Goal: Task Accomplishment & Management: Manage account settings

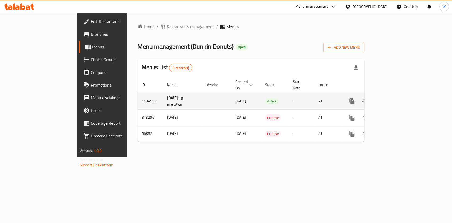
click at [396, 95] on link "enhanced table" at bounding box center [389, 101] width 13 height 13
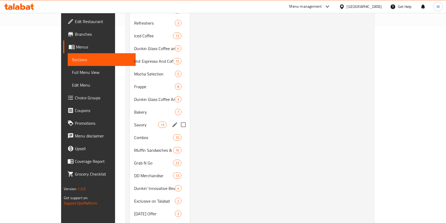
scroll to position [228, 0]
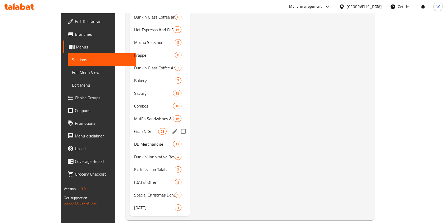
click at [134, 128] on span "Grab N Go" at bounding box center [146, 131] width 24 height 6
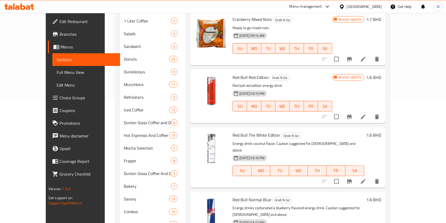
scroll to position [122, 0]
click at [366, 178] on icon at bounding box center [363, 181] width 6 height 6
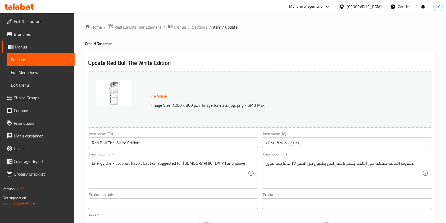
click at [159, 140] on input "Red Bull The White Edition" at bounding box center [173, 142] width 170 height 11
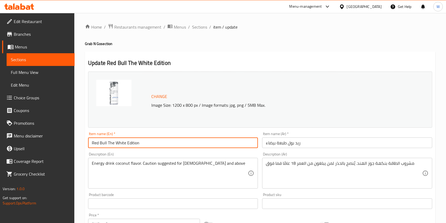
click at [159, 140] on input "Red Bull The White Edition" at bounding box center [173, 142] width 170 height 11
paste input "ED BULL - WHITE EDITION"
type input "RED BULL - WHITE EDITION"
click at [218, 193] on div "Product barcode Product barcode" at bounding box center [173, 201] width 170 height 16
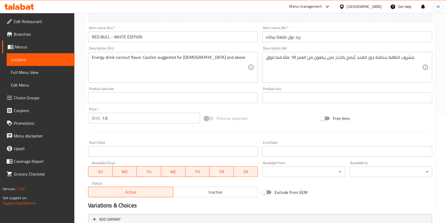
scroll to position [159, 0]
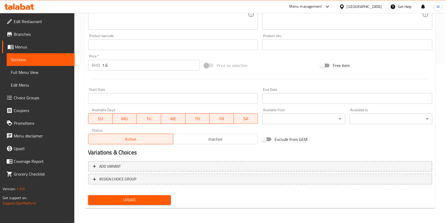
click at [144, 199] on span "Update" at bounding box center [129, 200] width 74 height 7
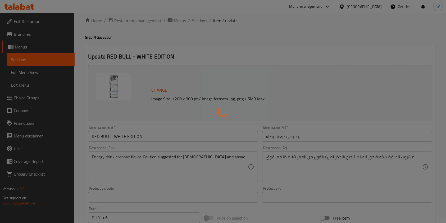
scroll to position [0, 0]
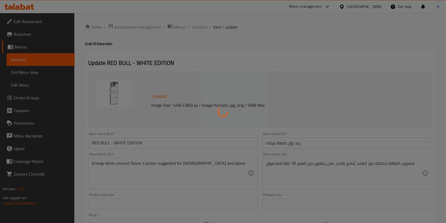
click at [209, 29] on div at bounding box center [223, 111] width 446 height 223
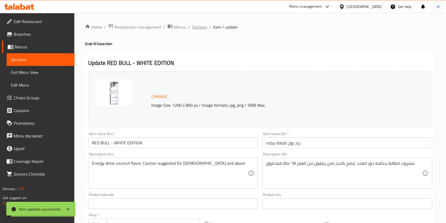
click at [206, 29] on span "Sections" at bounding box center [199, 27] width 15 height 6
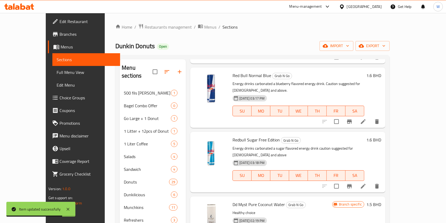
scroll to position [212, 0]
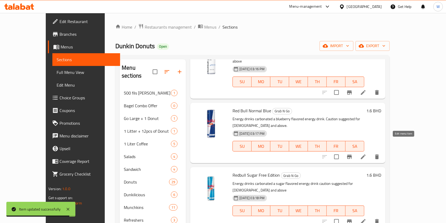
click at [366, 154] on icon at bounding box center [363, 156] width 5 height 5
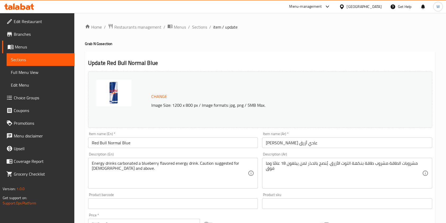
click at [119, 149] on div "Change Image Size: 1200 x 800 px / Image formats: jpg, png / 5MB Max. Item name…" at bounding box center [260, 187] width 348 height 236
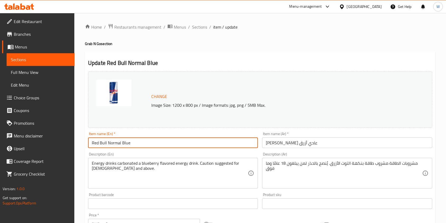
click at [123, 143] on input "Red Bull Normal Blue" at bounding box center [173, 142] width 170 height 11
paste input "ED BULL - ENERGY DRINK"
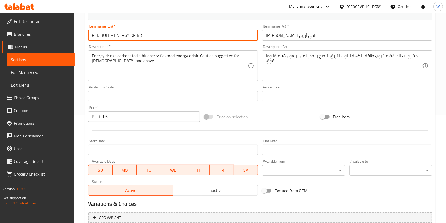
scroll to position [159, 0]
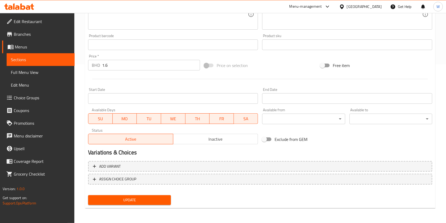
type input "RED BULL - ENERGY DRINK"
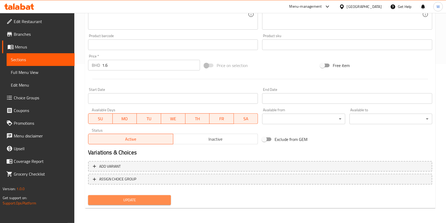
drag, startPoint x: 128, startPoint y: 201, endPoint x: 130, endPoint y: 199, distance: 3.0
click at [128, 201] on span "Update" at bounding box center [129, 200] width 74 height 7
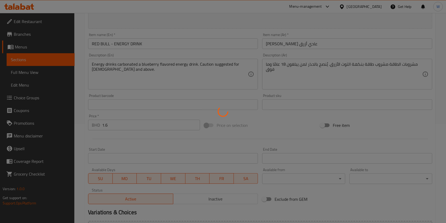
scroll to position [0, 0]
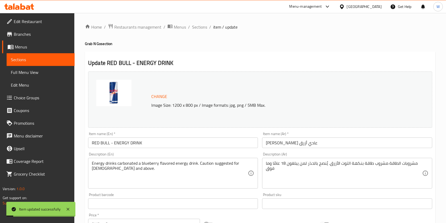
click at [283, 144] on input "ريد بول عادي أزرق" at bounding box center [347, 142] width 170 height 11
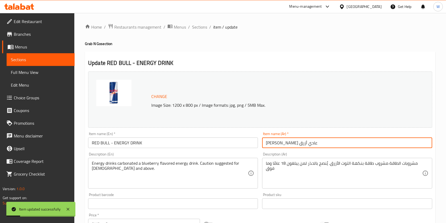
drag, startPoint x: 283, startPoint y: 144, endPoint x: 264, endPoint y: 143, distance: 19.1
click at [264, 143] on input "ريد بول عادي أزرق" at bounding box center [347, 142] width 170 height 11
click at [265, 143] on input "ريد بول عادي أزرق" at bounding box center [347, 142] width 170 height 11
drag, startPoint x: 283, startPoint y: 143, endPoint x: 261, endPoint y: 143, distance: 22.8
click at [261, 143] on div "Item name (Ar)   * ريد بول عادي أزرق Item name (Ar) *" at bounding box center [347, 140] width 174 height 20
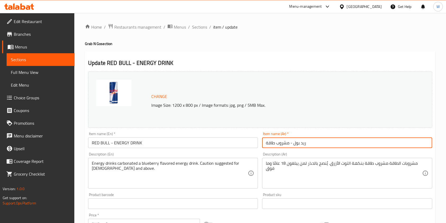
type input "ريد بول - مشروب طاقة"
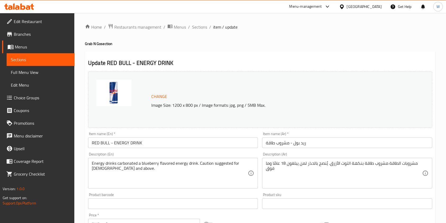
click at [262, 185] on div "مشروبات الطاقة مشروب طاقة بنكهة التوت الأزرق. يُنصح بالحذر لمن يبلغون 18 عامًا …" at bounding box center [347, 173] width 170 height 31
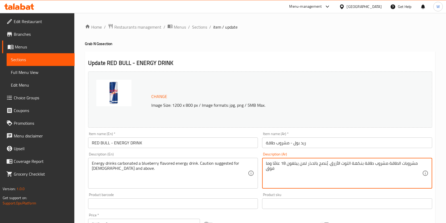
scroll to position [159, 0]
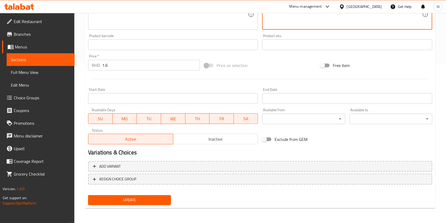
click at [156, 199] on span "Update" at bounding box center [129, 200] width 74 height 7
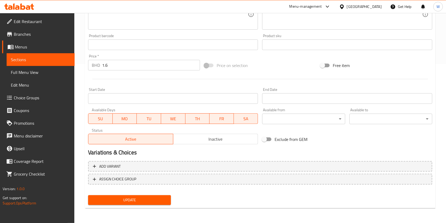
scroll to position [0, 0]
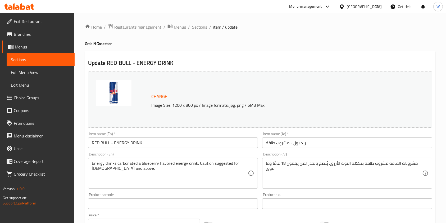
click at [205, 26] on span "Sections" at bounding box center [199, 27] width 15 height 6
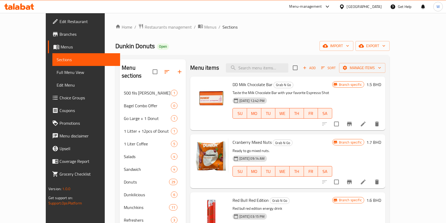
click at [222, 26] on span "Sections" at bounding box center [229, 27] width 15 height 6
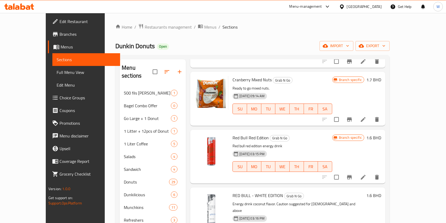
scroll to position [141, 0]
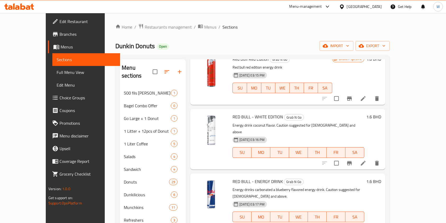
click at [366, 161] on icon at bounding box center [363, 163] width 5 height 5
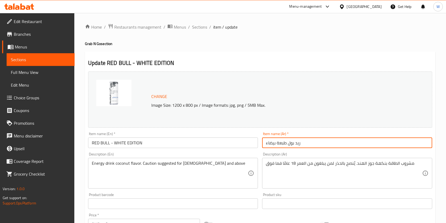
drag, startPoint x: 287, startPoint y: 143, endPoint x: 253, endPoint y: 142, distance: 33.9
click at [256, 143] on div "Change Image Size: 1200 x 800 px / Image formats: jpg, png / 5MB Max. Item name…" at bounding box center [260, 187] width 348 height 236
click at [282, 140] on input "ريد بول طبعة بيضاء" at bounding box center [347, 142] width 170 height 11
drag, startPoint x: 288, startPoint y: 145, endPoint x: 267, endPoint y: 143, distance: 20.5
click at [267, 143] on input "ريد بول طبعة بيضاء" at bounding box center [347, 142] width 170 height 11
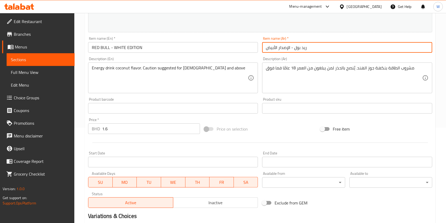
scroll to position [159, 0]
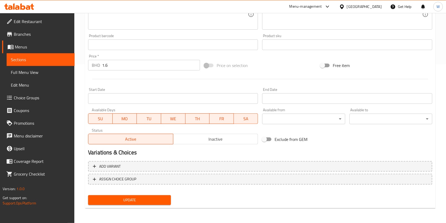
type input "ريد بول - الإصدار الأبيض"
click at [122, 197] on span "Update" at bounding box center [129, 200] width 74 height 7
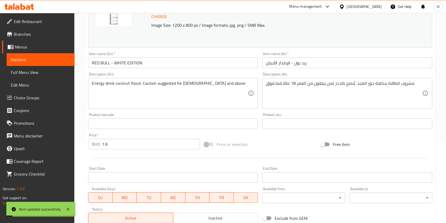
scroll to position [0, 0]
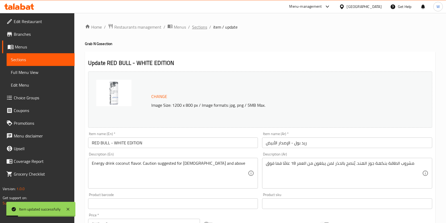
click at [202, 26] on span "Sections" at bounding box center [199, 27] width 15 height 6
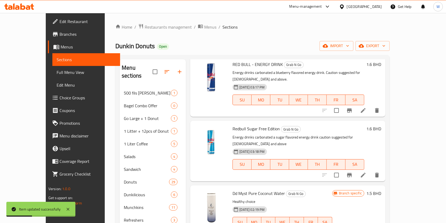
scroll to position [247, 0]
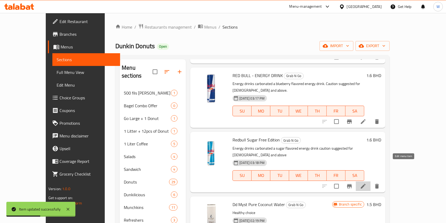
click at [366, 184] on icon at bounding box center [363, 186] width 5 height 5
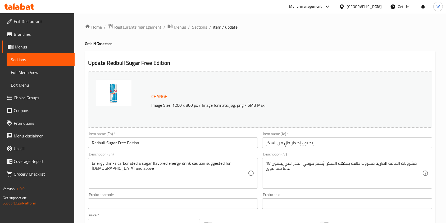
click at [132, 142] on input "Redbull Sugar Free Edition" at bounding box center [173, 142] width 170 height 11
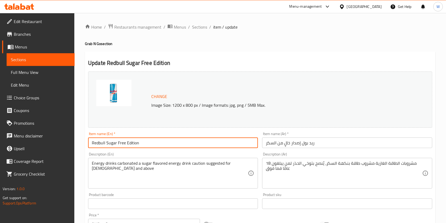
click at [132, 142] on input "Redbull Sugar Free Edition" at bounding box center [173, 142] width 170 height 11
paste input "ED BULL - SUGAR-FREE"
type input "RED BULL - SUGAR-FREE"
click at [298, 142] on input "ريد بول إصدار خالٍ من السكر" at bounding box center [347, 142] width 170 height 11
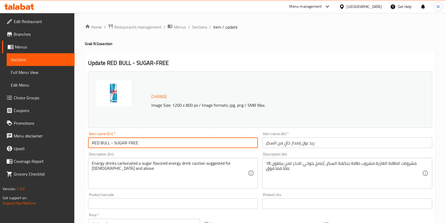
click at [298, 142] on input "ريد بول إصدار خالٍ من السكر" at bounding box center [347, 142] width 170 height 11
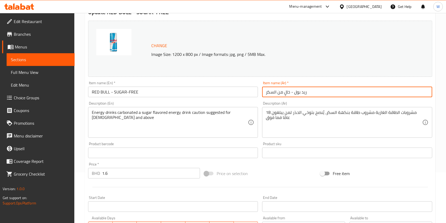
scroll to position [159, 0]
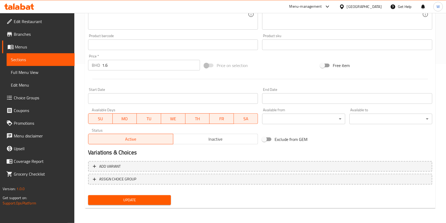
type input "ريد بول - خالٍ من السكر"
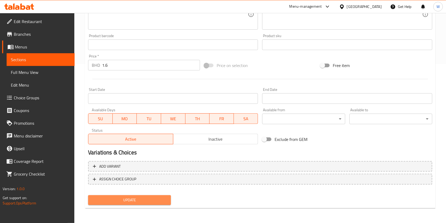
click at [154, 198] on span "Update" at bounding box center [129, 200] width 74 height 7
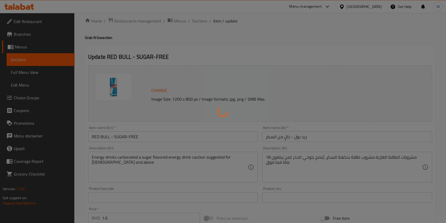
scroll to position [0, 0]
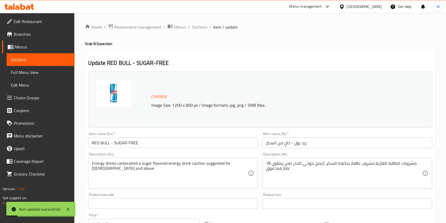
click at [204, 28] on span "Sections" at bounding box center [199, 27] width 15 height 6
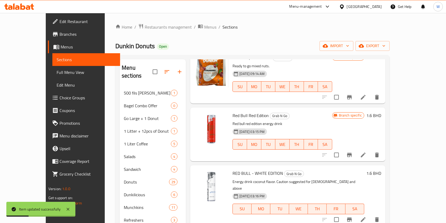
scroll to position [70, 0]
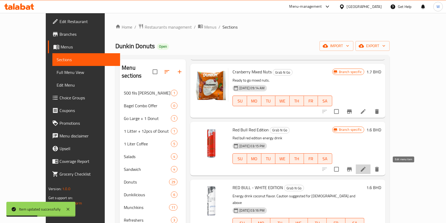
click at [366, 169] on icon at bounding box center [363, 169] width 5 height 5
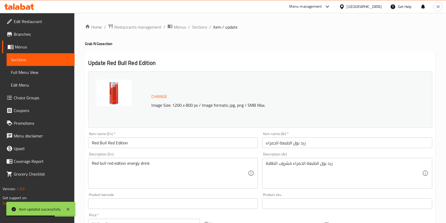
click at [120, 143] on input "Red Bull Red Edition" at bounding box center [173, 142] width 170 height 11
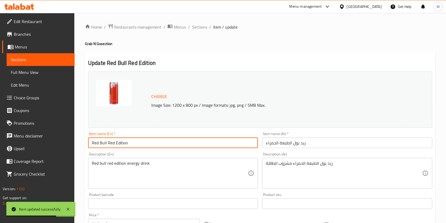
click at [120, 143] on input "Red Bull Red Edition" at bounding box center [173, 142] width 170 height 11
paste input "EDBULL - RED EDITION"
type input "REDBULL - RED EDITION"
click at [290, 143] on input "ريد بول الطبعة الحمراء" at bounding box center [347, 142] width 170 height 11
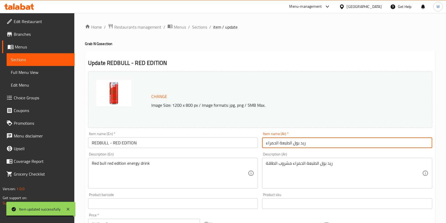
click at [290, 143] on input "ريد بول الطبعة الحمراء" at bounding box center [347, 142] width 170 height 11
drag, startPoint x: 268, startPoint y: 144, endPoint x: 263, endPoint y: 143, distance: 4.8
click at [263, 143] on input "ريد بول - الإصدار الأحمرء" at bounding box center [347, 142] width 170 height 11
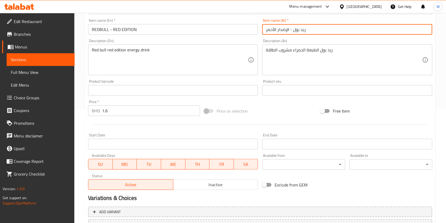
scroll to position [159, 0]
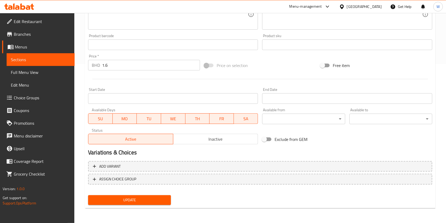
type input "ريد بول - الإصدار الأحمر"
click at [160, 198] on span "Update" at bounding box center [129, 200] width 74 height 7
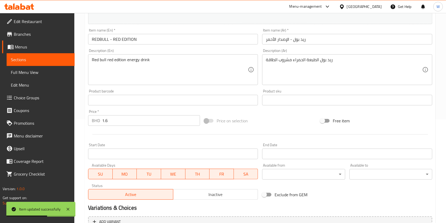
scroll to position [0, 0]
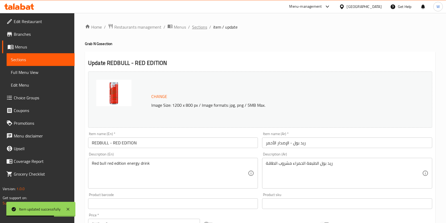
click at [200, 28] on span "Sections" at bounding box center [199, 27] width 15 height 6
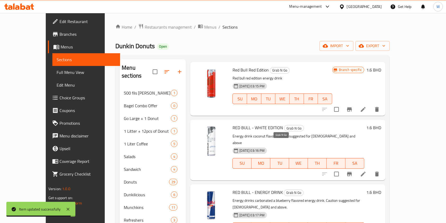
scroll to position [70, 0]
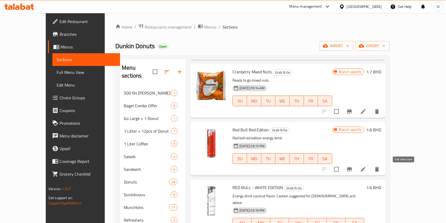
click at [366, 170] on icon at bounding box center [363, 169] width 6 height 6
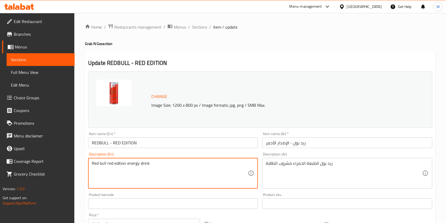
click at [137, 165] on textarea "Red bull red edition energy drink" at bounding box center [170, 173] width 156 height 25
drag, startPoint x: 125, startPoint y: 165, endPoint x: 133, endPoint y: 163, distance: 7.7
click at [126, 165] on textarea "Red bull red edition energy drink" at bounding box center [170, 173] width 156 height 25
click at [132, 148] on div "Item name (En)   * REDBULL - RED EDITION Item name (En) *" at bounding box center [173, 140] width 174 height 20
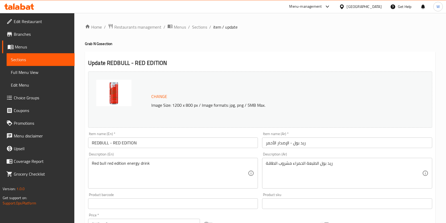
click at [132, 142] on input "REDBULL - RED EDITION" at bounding box center [173, 142] width 170 height 11
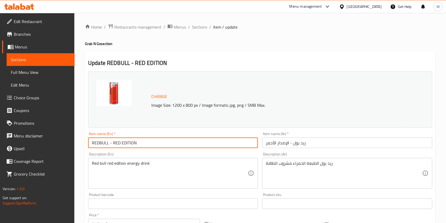
click at [132, 142] on input "REDBULL - RED EDITION" at bounding box center [173, 142] width 170 height 11
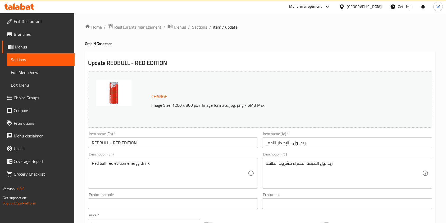
click at [133, 160] on div "Red bull red edition energy drink Description (En)" at bounding box center [173, 173] width 170 height 31
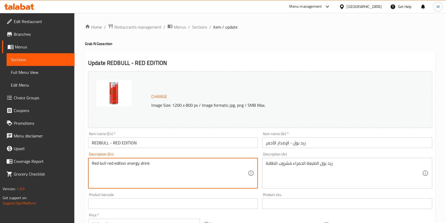
click at [131, 162] on textarea "Red bull red edition energy drink" at bounding box center [170, 173] width 156 height 25
paste textarea "EDBULL - RED EDITION"
click at [288, 193] on div "Change Image Size: 1200 x 800 px / Image formats: jpg, png / 5MB Max. Item name…" at bounding box center [260, 187] width 348 height 236
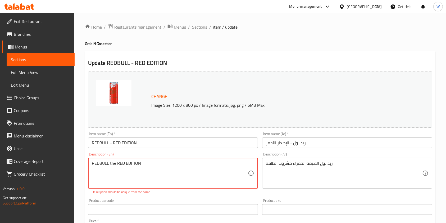
click at [163, 186] on div "REDBULL the RED EDITION Description (En)" at bounding box center [173, 173] width 170 height 31
click at [108, 163] on textarea "REDBULL the RED EDITION" at bounding box center [170, 173] width 156 height 25
click at [119, 163] on textarea "Redbull the RED EDITION" at bounding box center [170, 173] width 156 height 25
drag, startPoint x: 136, startPoint y: 162, endPoint x: 114, endPoint y: 166, distance: 22.2
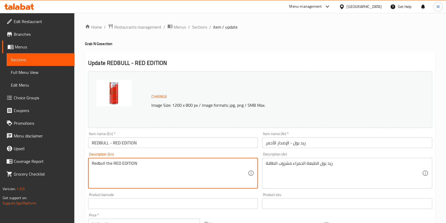
click at [114, 166] on textarea "Redbull the RED EDITION" at bounding box center [170, 173] width 156 height 25
type textarea "Redbull the red edition."
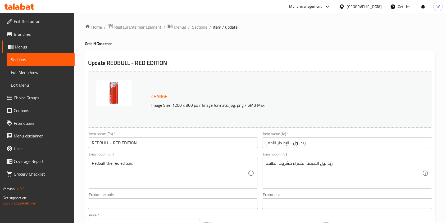
click at [287, 196] on div "Product sku Product sku" at bounding box center [347, 201] width 170 height 16
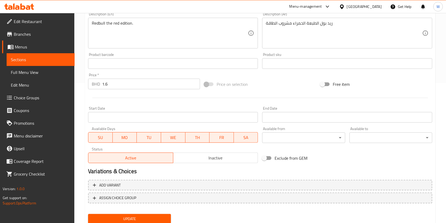
scroll to position [159, 0]
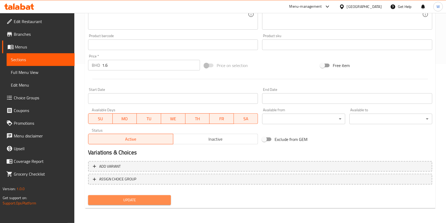
click at [140, 204] on button "Update" at bounding box center [129, 200] width 83 height 10
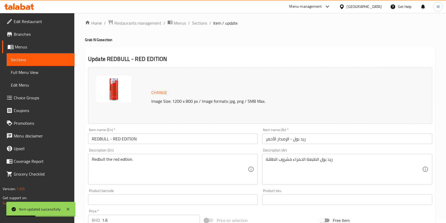
scroll to position [0, 0]
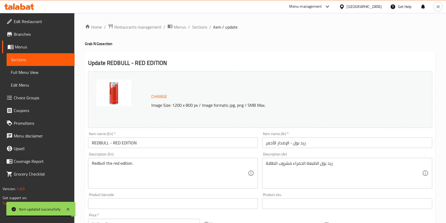
drag, startPoint x: 192, startPoint y: 26, endPoint x: 195, endPoint y: 31, distance: 5.7
click at [192, 26] on span "Sections" at bounding box center [199, 27] width 15 height 6
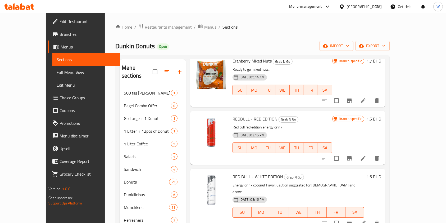
scroll to position [106, 0]
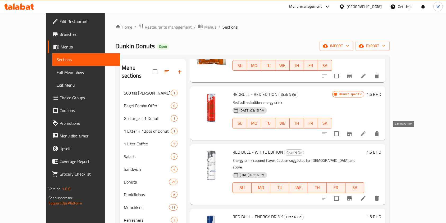
click at [366, 131] on icon at bounding box center [363, 133] width 6 height 6
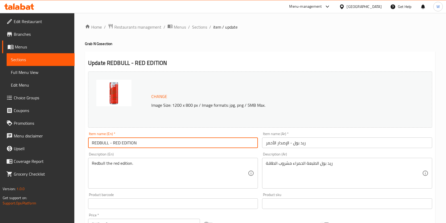
click at [139, 145] on input "REDBULL - RED EDITION" at bounding box center [173, 142] width 170 height 11
click at [138, 145] on input "REDBULL - RED EDITION" at bounding box center [173, 142] width 170 height 11
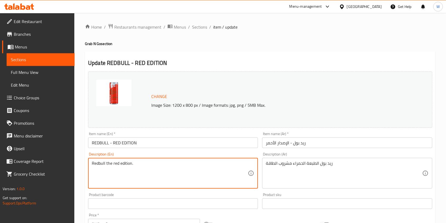
click at [127, 163] on textarea "Redbull the red edition." at bounding box center [170, 173] width 156 height 25
paste textarea "EDBULL - RED EDITION"
click at [107, 165] on textarea "REDBULL - RED EDITION" at bounding box center [170, 173] width 156 height 25
click at [113, 163] on textarea "REDBULL - RED EDITION" at bounding box center [170, 173] width 156 height 25
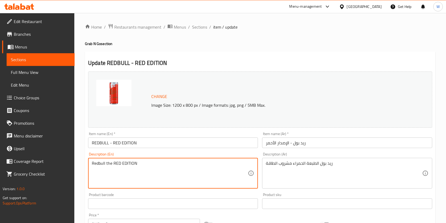
drag, startPoint x: 145, startPoint y: 162, endPoint x: 147, endPoint y: 164, distance: 3.1
click at [147, 164] on textarea "Redbull the RED EDITION" at bounding box center [170, 173] width 156 height 25
type textarea "Redbull the red edition."
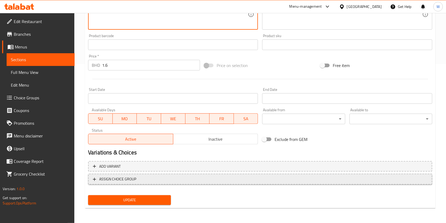
scroll to position [53, 0]
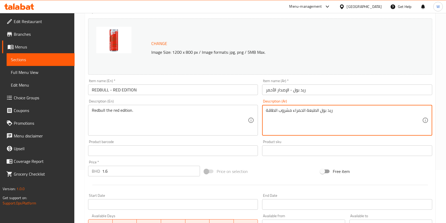
click at [311, 110] on textarea "ريد بول الطبعة الحمراء مشروب الطاقة" at bounding box center [344, 120] width 156 height 25
click at [300, 109] on textarea "ريد بول الإصدار الحمراء مشروب الطاقة" at bounding box center [344, 120] width 156 height 25
click at [282, 111] on textarea "ريد بول الإصدار الأحمر مشروب الطاقة" at bounding box center [344, 120] width 156 height 25
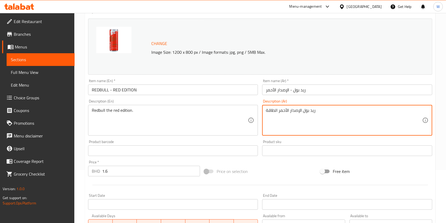
click at [274, 109] on textarea "ريد بول الإصدار الأحمر الطاقة" at bounding box center [344, 120] width 156 height 25
click at [280, 168] on div "Change Image Size: 1200 x 800 px / Image formats: jpg, png / 5MB Max. Item name…" at bounding box center [260, 134] width 348 height 236
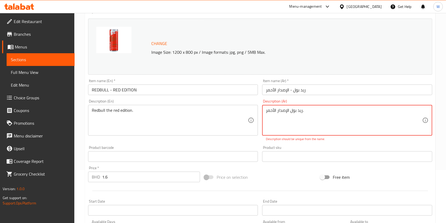
click at [289, 112] on textarea "ريد بول الإصدار الأحمر." at bounding box center [344, 120] width 156 height 25
click at [290, 111] on textarea "ريد بول الإصدار الأحمر." at bounding box center [344, 120] width 156 height 25
click at [291, 176] on div "Price on selection" at bounding box center [260, 177] width 116 height 14
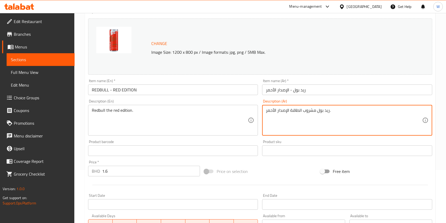
type textarea "ريد بول مشروب الطاقة الإصدار الأحمر."
drag, startPoint x: 287, startPoint y: 167, endPoint x: 253, endPoint y: 167, distance: 33.6
click at [287, 167] on div "Price on selection" at bounding box center [260, 171] width 116 height 14
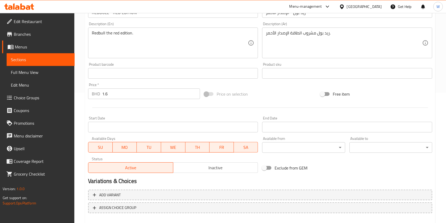
scroll to position [159, 0]
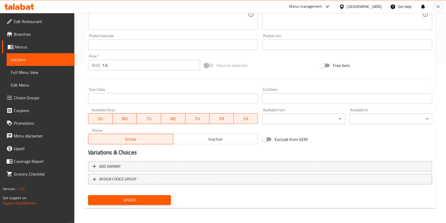
click at [146, 199] on span "Update" at bounding box center [129, 200] width 74 height 7
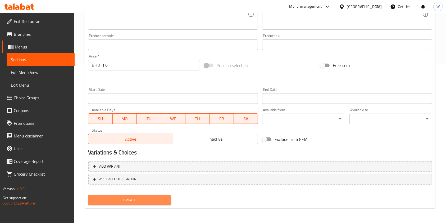
click at [113, 203] on span "Update" at bounding box center [129, 200] width 74 height 7
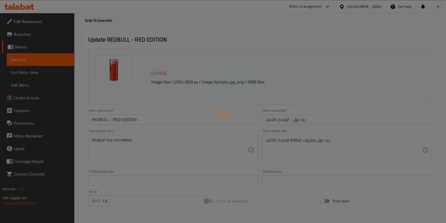
scroll to position [0, 0]
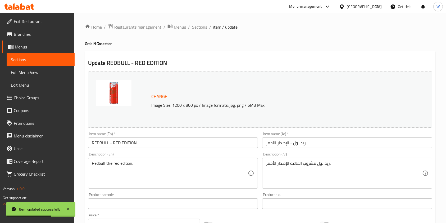
click at [203, 27] on span "Sections" at bounding box center [199, 27] width 15 height 6
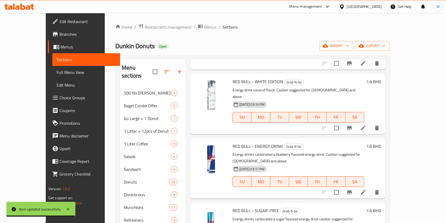
scroll to position [141, 0]
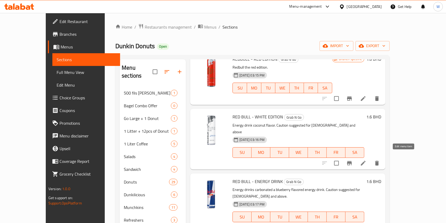
click at [366, 160] on icon at bounding box center [363, 163] width 6 height 6
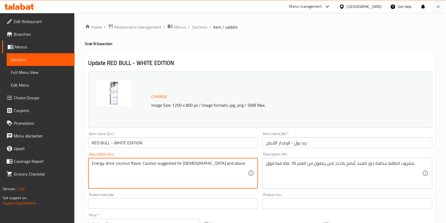
click at [120, 166] on textarea "Energy drink coconut flavor. Caution suggested for 18 years old and above" at bounding box center [170, 173] width 156 height 25
click at [159, 164] on textarea "Energy drink coconut flavor. Caution suggested for 18 years old and above" at bounding box center [170, 173] width 156 height 25
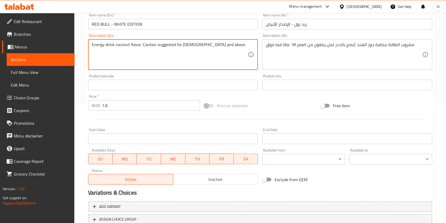
scroll to position [141, 0]
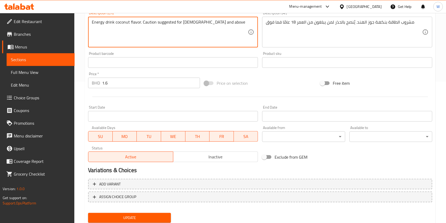
click at [143, 214] on span "Update" at bounding box center [129, 217] width 74 height 7
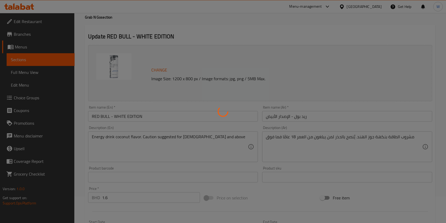
scroll to position [0, 0]
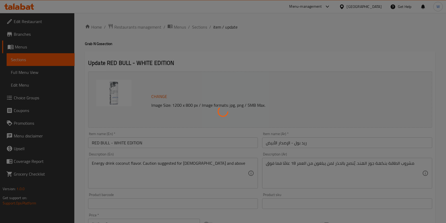
click at [199, 25] on div at bounding box center [223, 111] width 446 height 223
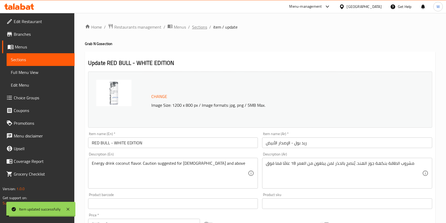
click at [199, 26] on span "Sections" at bounding box center [199, 27] width 15 height 6
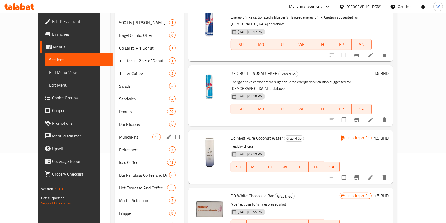
scroll to position [35, 0]
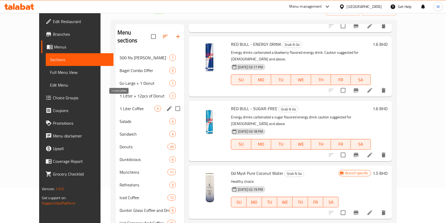
click at [120, 105] on span "1 Liter Coffee" at bounding box center [137, 108] width 35 height 6
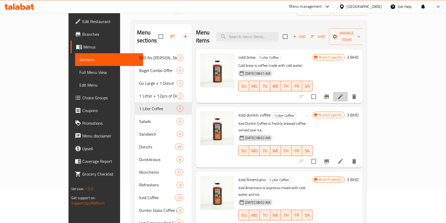
click at [348, 92] on li at bounding box center [340, 97] width 15 height 10
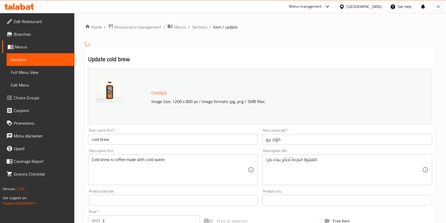
click at [112, 137] on input "cold brew" at bounding box center [173, 139] width 170 height 11
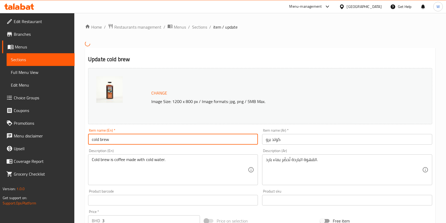
click at [113, 137] on input "cold brew" at bounding box center [173, 139] width 170 height 11
paste input "1 Liter"
type input "1 Liter cold brew"
click at [308, 138] on input "كولد برو" at bounding box center [347, 139] width 170 height 11
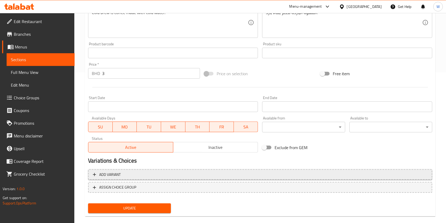
scroll to position [159, 0]
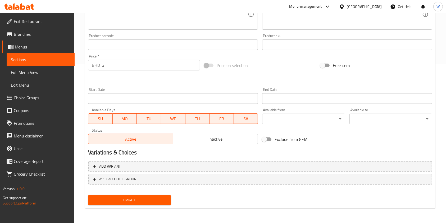
type input "كولد برو 1 لتر"
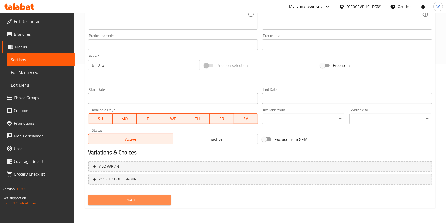
click at [141, 198] on span "Update" at bounding box center [129, 200] width 74 height 7
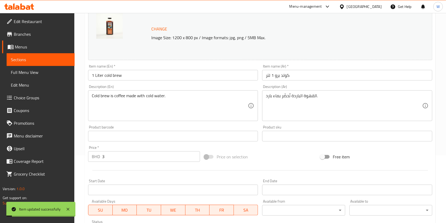
scroll to position [0, 0]
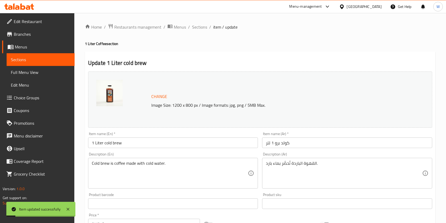
click at [201, 33] on div "Home / Restaurants management / Menus / Sections / item / update 1 Liter Coffee…" at bounding box center [260, 197] width 351 height 347
click at [202, 28] on span "Sections" at bounding box center [199, 27] width 15 height 6
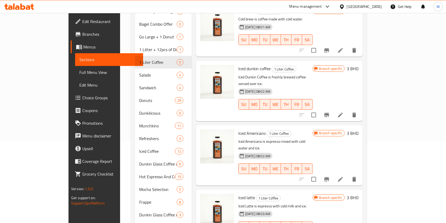
scroll to position [70, 0]
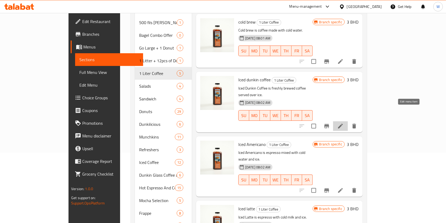
click at [344, 123] on icon at bounding box center [340, 126] width 6 height 6
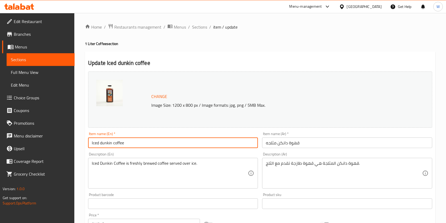
click at [128, 144] on input "Iced dunkin coffee" at bounding box center [173, 142] width 170 height 11
paste input "1 Liter"
type input "1 Liter Iced dunkin coffee"
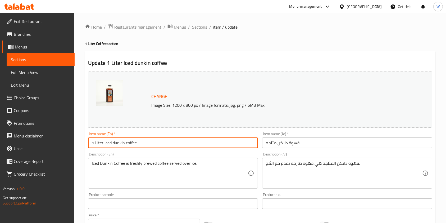
click at [309, 145] on input "قهوة دانكن مثلجه" at bounding box center [347, 142] width 170 height 11
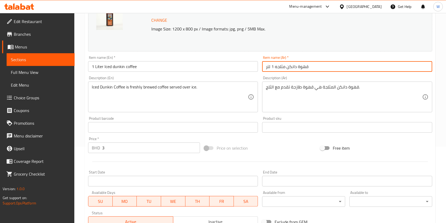
scroll to position [159, 0]
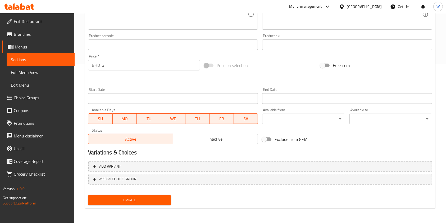
type input "قهوة دانكن مثلجه 1 لتر"
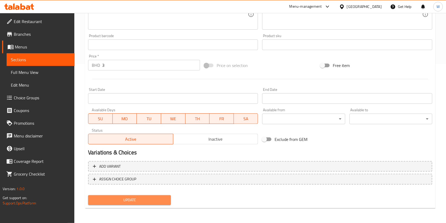
click at [157, 202] on span "Update" at bounding box center [129, 200] width 74 height 7
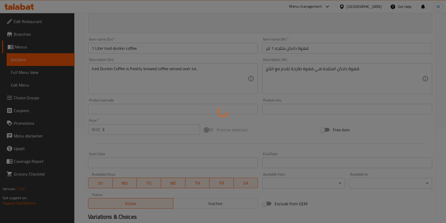
scroll to position [0, 0]
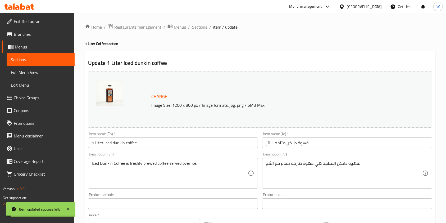
click at [202, 28] on span "Sections" at bounding box center [199, 27] width 15 height 6
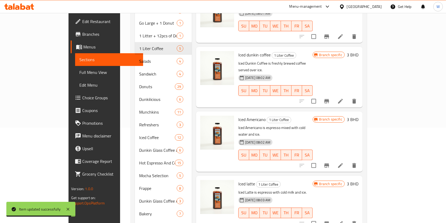
scroll to position [106, 0]
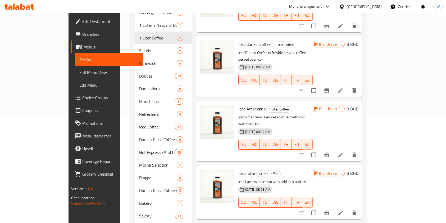
click at [348, 208] on li at bounding box center [340, 213] width 15 height 10
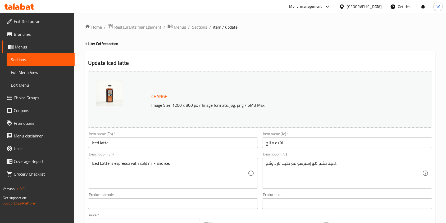
click at [128, 147] on input "Iced latte" at bounding box center [173, 142] width 170 height 11
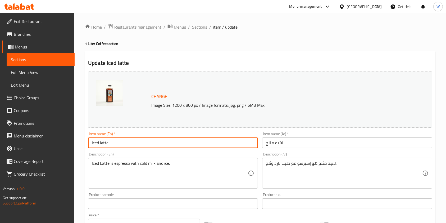
click at [128, 147] on input "Iced latte" at bounding box center [173, 142] width 170 height 11
paste input "1 Liter Iced latte"
type input "1 Liter Iced latte"
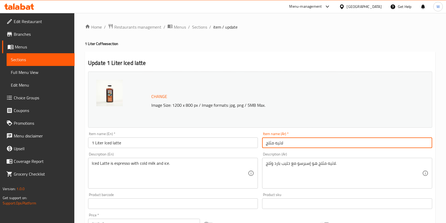
click at [310, 143] on input "لاتيه مثلج" at bounding box center [347, 142] width 170 height 11
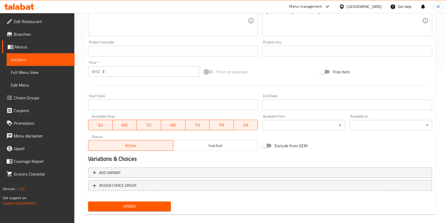
scroll to position [159, 0]
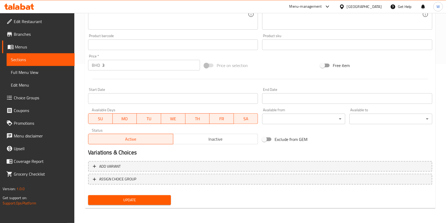
type input "لاتيه مثلج 1 لتر"
click at [163, 201] on span "Update" at bounding box center [129, 200] width 74 height 7
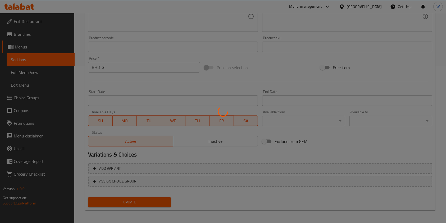
scroll to position [0, 0]
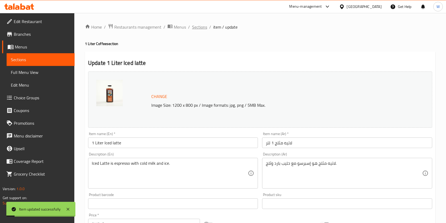
click at [201, 29] on span "Sections" at bounding box center [199, 27] width 15 height 6
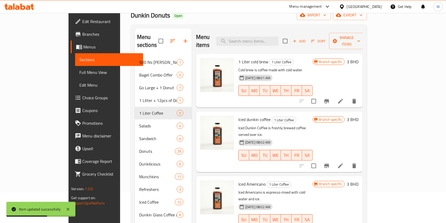
scroll to position [70, 0]
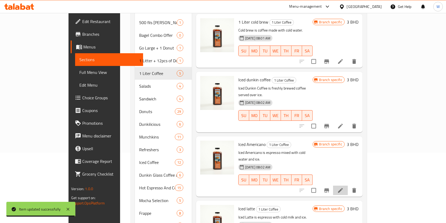
click at [344, 187] on icon at bounding box center [340, 190] width 6 height 6
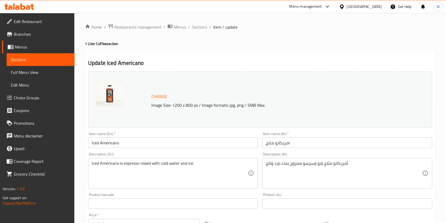
click at [151, 146] on input "Iced Americano" at bounding box center [173, 142] width 170 height 11
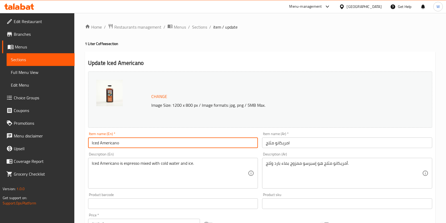
click at [151, 146] on input "Iced Americano" at bounding box center [173, 142] width 170 height 11
paste input "1 Liter"
click at [105, 143] on input "1 Liter Iced Americano" at bounding box center [173, 142] width 170 height 11
type input "1 Liter Iced Americano"
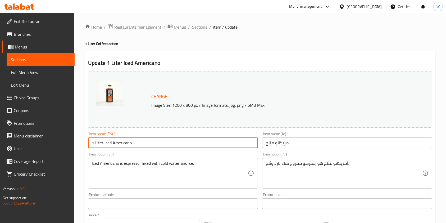
click at [328, 149] on div "Item name (Ar)   * امريكانو مثلج Item name (Ar) *" at bounding box center [347, 140] width 174 height 20
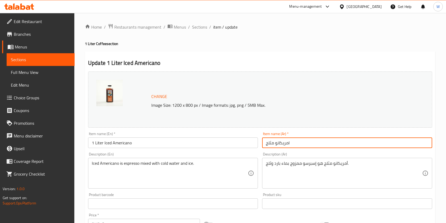
click at [327, 143] on input "امريكانو مثلج" at bounding box center [347, 142] width 170 height 11
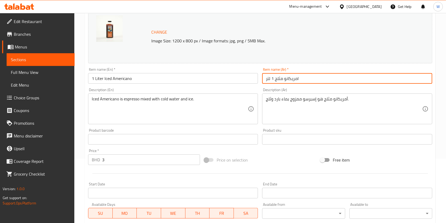
scroll to position [159, 0]
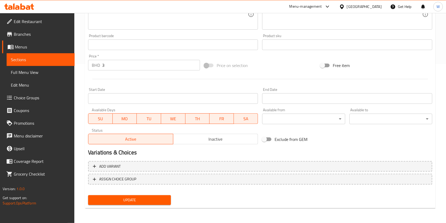
type input "امريكانو مثلج 1 لتر"
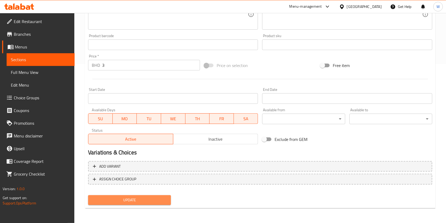
click at [163, 200] on span "Update" at bounding box center [129, 200] width 74 height 7
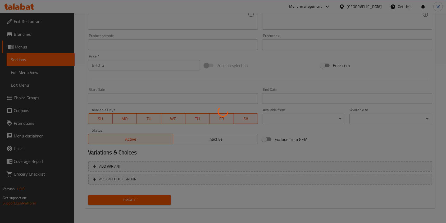
scroll to position [0, 0]
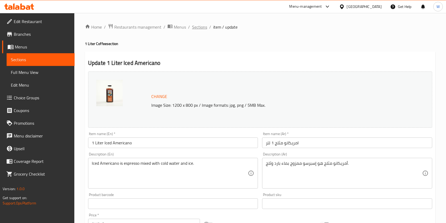
click at [198, 26] on span "Sections" at bounding box center [199, 27] width 15 height 6
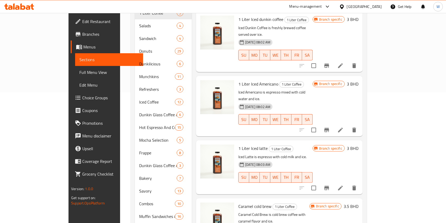
scroll to position [176, 0]
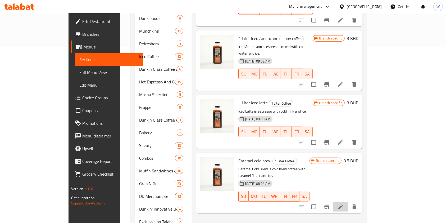
click at [348, 202] on li at bounding box center [340, 207] width 15 height 10
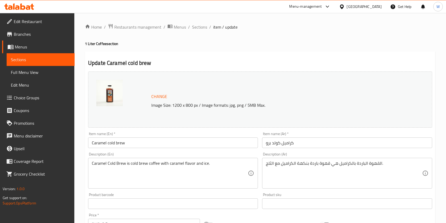
click at [139, 149] on div "Item name (En)   * Caramel cold brew Item name (En) *" at bounding box center [173, 140] width 174 height 20
click at [139, 143] on input "Caramel cold brew" at bounding box center [173, 142] width 170 height 11
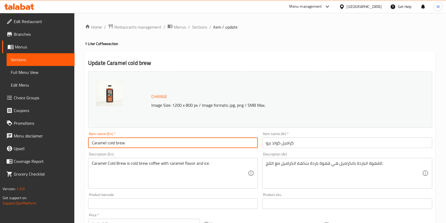
click at [139, 143] on input "Caramel cold brew" at bounding box center [173, 142] width 170 height 11
paste input "1 Liter Caramel C"
click at [105, 142] on input "1 Liter Caramel Cold brew" at bounding box center [173, 142] width 170 height 11
type input "1 Liter Caramel Cold brew"
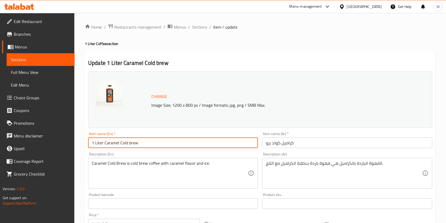
click at [306, 140] on input "كراميل كولد برو" at bounding box center [347, 142] width 170 height 11
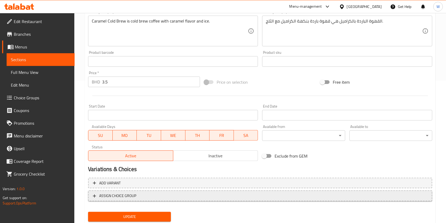
scroll to position [159, 0]
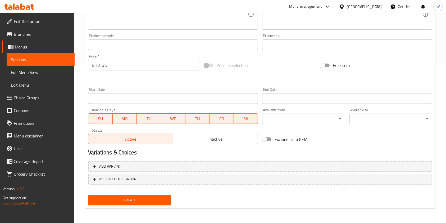
type input "كراميل كولد برو 1 لتر"
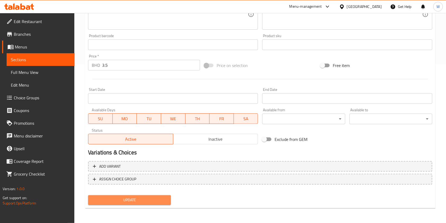
click at [130, 201] on span "Update" at bounding box center [129, 200] width 74 height 7
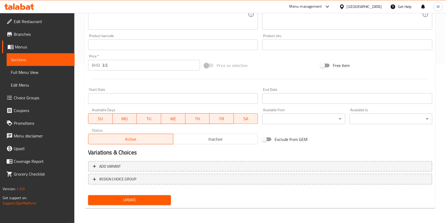
click at [276, 64] on div "Price on selection" at bounding box center [260, 65] width 116 height 14
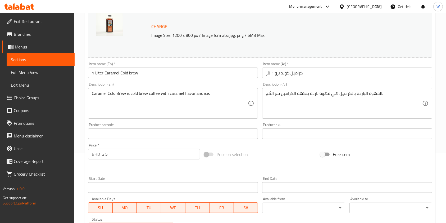
scroll to position [0, 0]
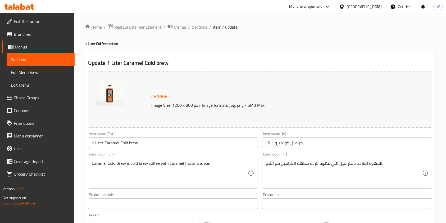
click at [153, 25] on span "Restaurants management" at bounding box center [137, 27] width 47 height 6
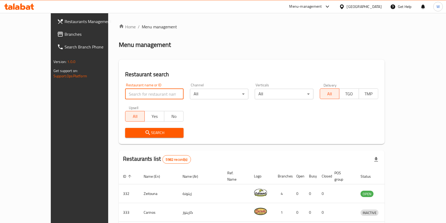
click at [143, 90] on input "search" at bounding box center [154, 94] width 58 height 11
paste input "Costa Coffee"
type input "Costa Coffee"
click button "Search" at bounding box center [154, 133] width 58 height 10
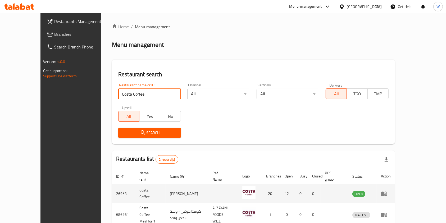
click at [387, 190] on icon "enhanced table" at bounding box center [384, 193] width 6 height 6
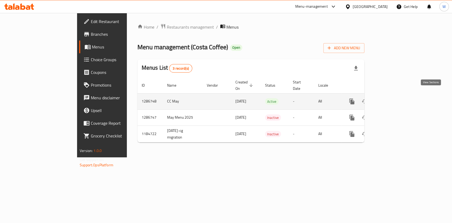
click at [396, 98] on link "enhanced table" at bounding box center [389, 101] width 13 height 13
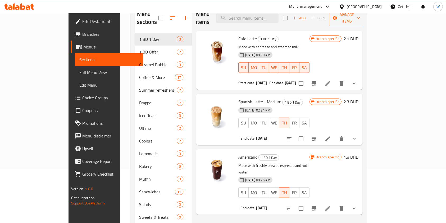
scroll to position [70, 0]
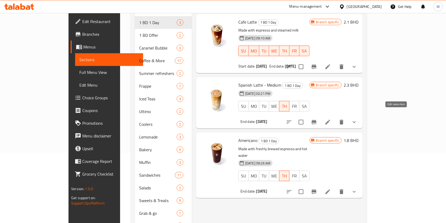
click at [331, 119] on icon at bounding box center [328, 122] width 6 height 6
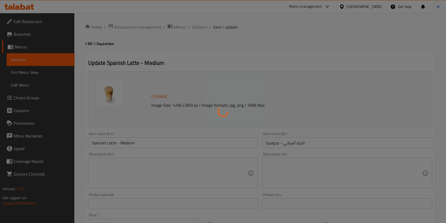
type input "Your Drink Type"
type input "1"
type input "اختيارك من القهوة"
type input "1"
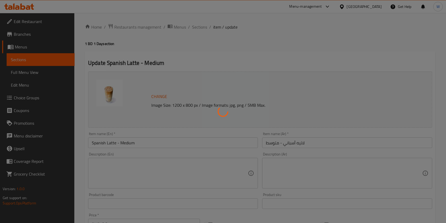
type input "1"
type input "إختيارك من الحليب:"
type input "1"
type input "Add On:"
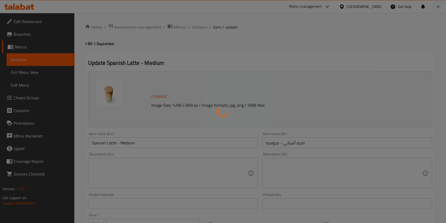
type input "0"
type input "9"
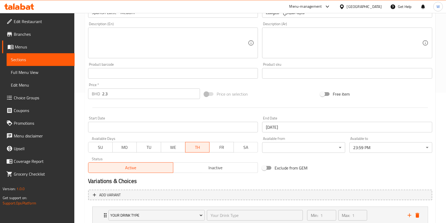
scroll to position [141, 0]
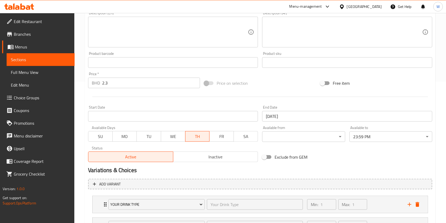
click at [196, 140] on span "TH" at bounding box center [198, 137] width 20 height 8
click at [125, 139] on span "MO" at bounding box center [125, 137] width 20 height 8
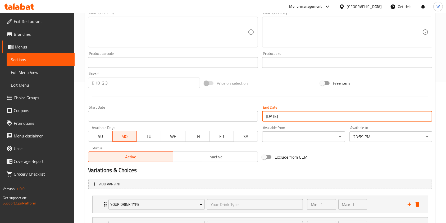
click at [302, 118] on input "28-08-2025" at bounding box center [347, 116] width 170 height 11
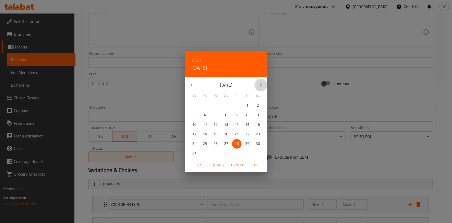
click at [265, 84] on button "button" at bounding box center [260, 85] width 13 height 13
click at [206, 114] on span "8" at bounding box center [205, 115] width 10 height 7
click at [257, 164] on span "OK" at bounding box center [256, 165] width 13 height 7
type input "08-09-2025"
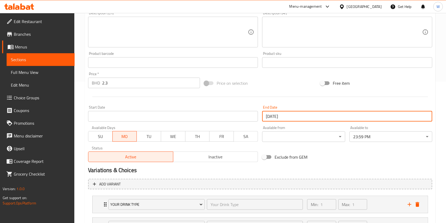
scroll to position [232, 0]
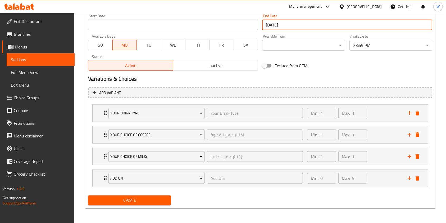
click at [149, 202] on span "Update" at bounding box center [129, 200] width 74 height 7
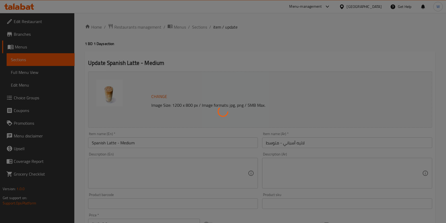
scroll to position [0, 0]
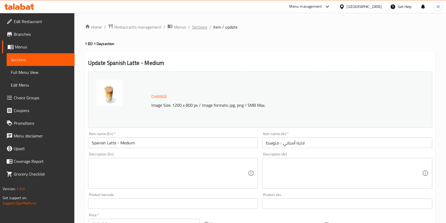
click at [199, 26] on span "Sections" at bounding box center [199, 27] width 15 height 6
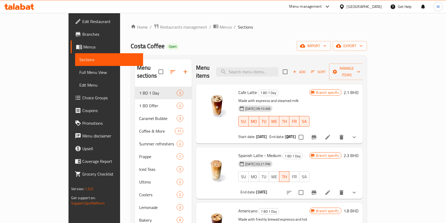
scroll to position [35, 0]
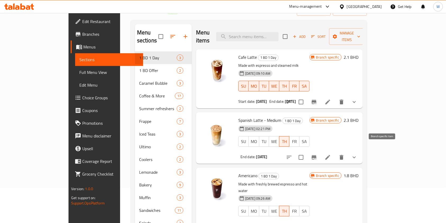
click at [316, 155] on icon "Branch-specific-item" at bounding box center [314, 157] width 5 height 4
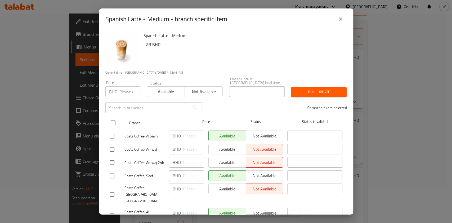
click at [111, 120] on input "checkbox" at bounding box center [112, 122] width 11 height 11
checkbox input "true"
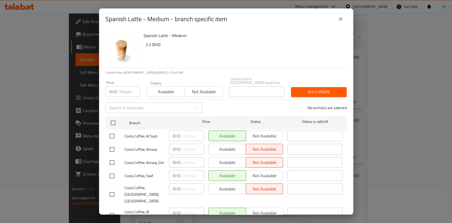
checkbox input "true"
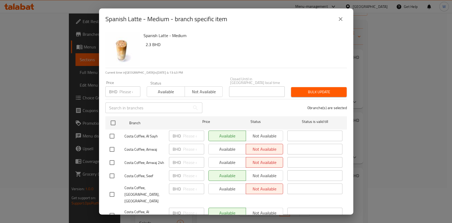
checkbox input "true"
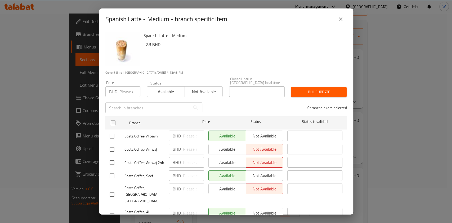
checkbox input "true"
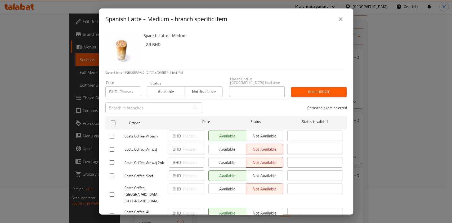
checkbox input "true"
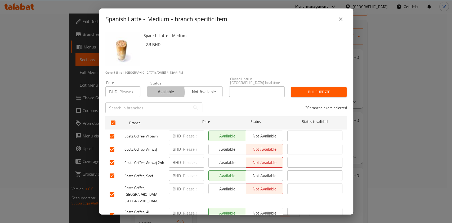
click at [159, 88] on span "Available" at bounding box center [166, 92] width 34 height 8
click at [320, 98] on div "20 branche(s) are selected" at bounding box center [277, 107] width 144 height 19
click at [320, 91] on span "Bulk update" at bounding box center [318, 92] width 47 height 7
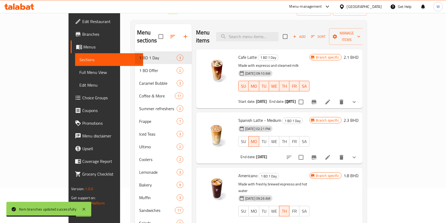
click at [82, 31] on span "Branches" at bounding box center [110, 34] width 57 height 6
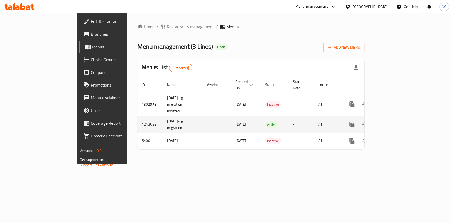
click at [392, 122] on icon "enhanced table" at bounding box center [389, 124] width 5 height 5
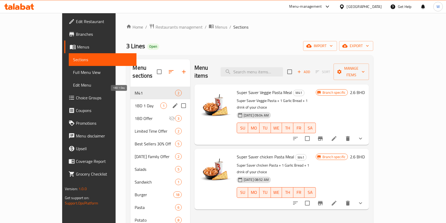
click at [135, 102] on span "1BD 1 Day" at bounding box center [147, 105] width 25 height 6
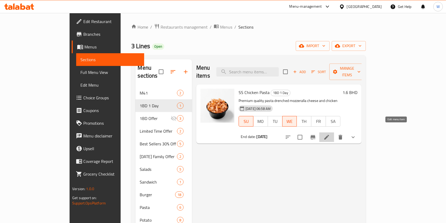
click at [329, 135] on icon at bounding box center [326, 137] width 5 height 5
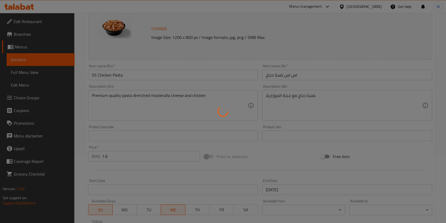
type input "اختيارك من الصوص"
type input "1"
type input "إختيارك من درجة الحرارة :"
type input "1"
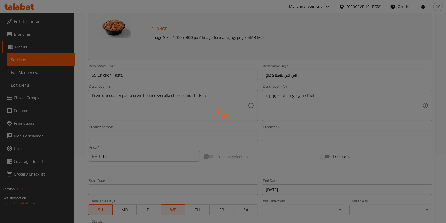
type input "1"
type input "Add On"
type input "0"
type input "1"
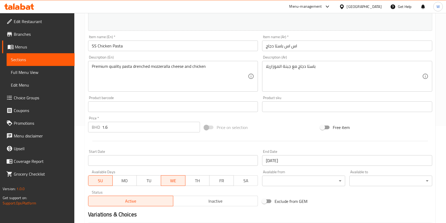
scroll to position [141, 0]
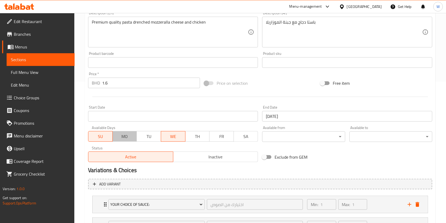
click at [122, 133] on span "MO" at bounding box center [125, 137] width 20 height 8
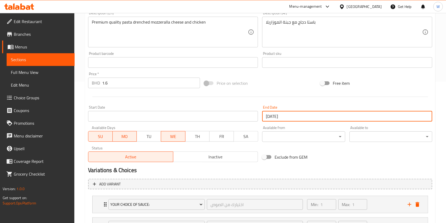
click at [292, 116] on input "07-09-2025" at bounding box center [347, 116] width 170 height 11
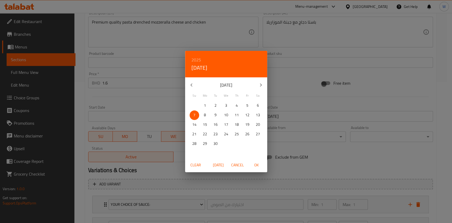
click at [203, 116] on span "8" at bounding box center [205, 115] width 10 height 7
click at [260, 164] on span "OK" at bounding box center [256, 165] width 13 height 7
type input "[DATE]"
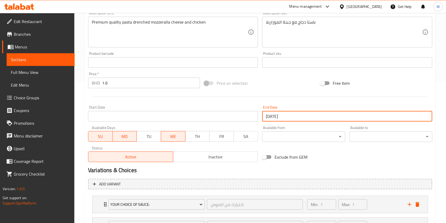
scroll to position [211, 0]
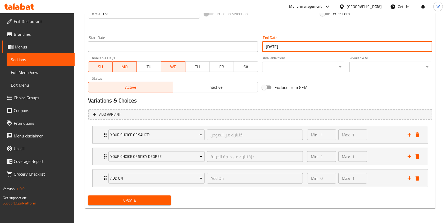
click at [159, 192] on div "Add variant Your Choice Of Sauce: اختيارك من الصوص ​ Min: 1 ​ Max: 1 ​ Mix Sauc…" at bounding box center [260, 150] width 348 height 87
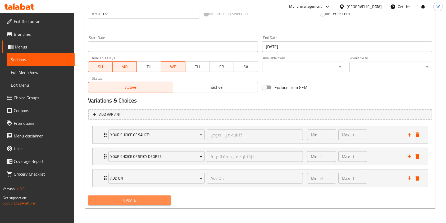
click at [160, 199] on span "Update" at bounding box center [129, 200] width 74 height 7
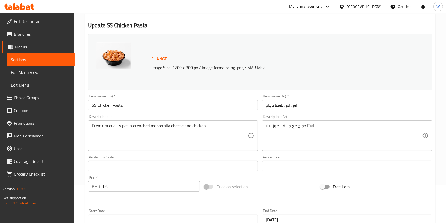
scroll to position [0, 0]
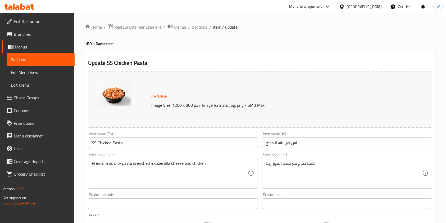
click at [203, 29] on span "Sections" at bounding box center [199, 27] width 15 height 6
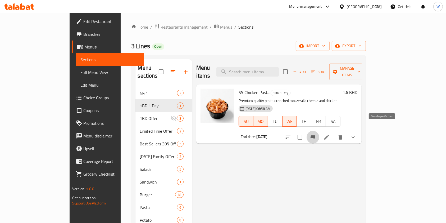
click at [316, 134] on icon "Branch-specific-item" at bounding box center [313, 137] width 6 height 6
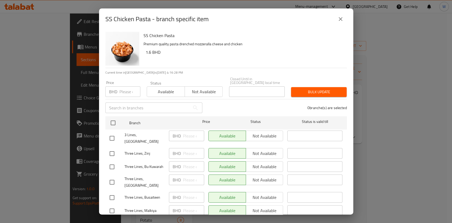
click at [346, 18] on button "close" at bounding box center [340, 19] width 13 height 13
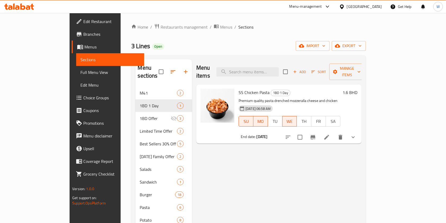
click at [83, 33] on span "Branches" at bounding box center [111, 34] width 57 height 6
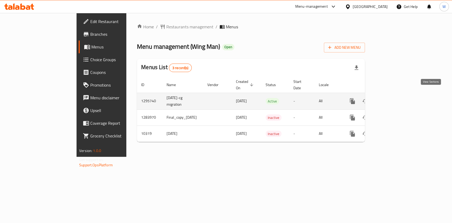
click at [397, 95] on link "enhanced table" at bounding box center [390, 101] width 13 height 13
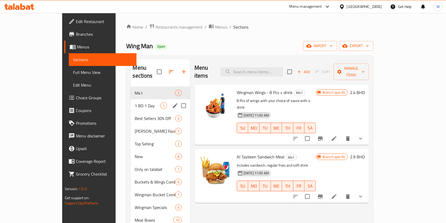
click at [142, 102] on span "1 BD 1 Day" at bounding box center [147, 105] width 25 height 6
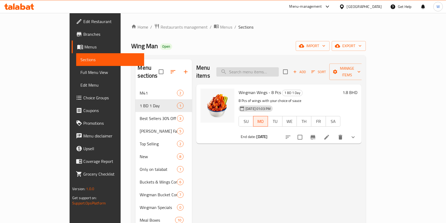
click at [269, 67] on input "search" at bounding box center [247, 71] width 62 height 9
paste input "Classic Wrap"
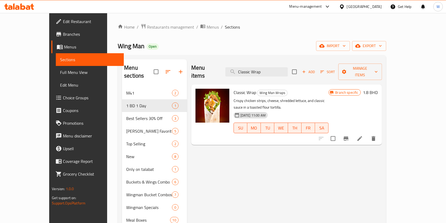
type input "Classic Wrap"
click at [237, 88] on span "Classic Wrap" at bounding box center [245, 92] width 22 height 8
copy h6 "Classic Wrap"
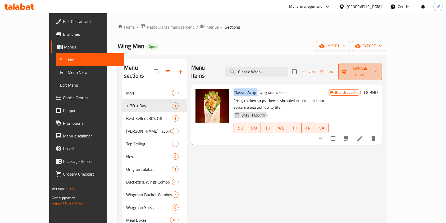
click at [382, 71] on button "Manage items" at bounding box center [360, 71] width 44 height 16
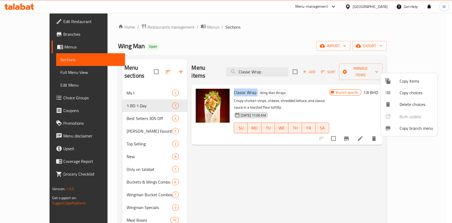
click at [414, 80] on span "Copy items" at bounding box center [416, 81] width 34 height 6
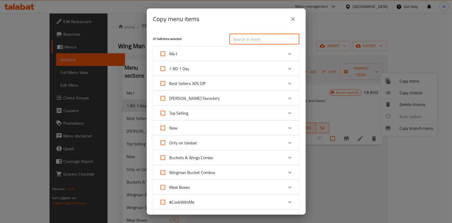
click at [265, 44] on input "text" at bounding box center [258, 39] width 58 height 11
paste input "Classic Wrap"
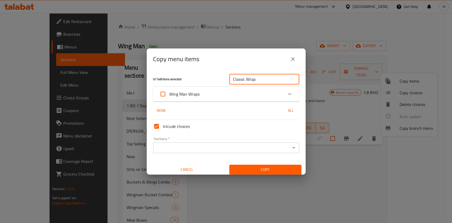
type input "Classic Wrap"
click at [289, 93] on div "Expand" at bounding box center [289, 94] width 13 height 13
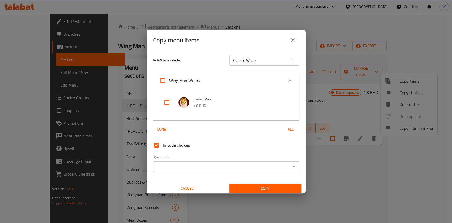
click at [168, 102] on input "checkbox" at bounding box center [166, 102] width 13 height 13
checkbox input "true"
click at [261, 64] on input "Classic Wrap" at bounding box center [258, 60] width 58 height 11
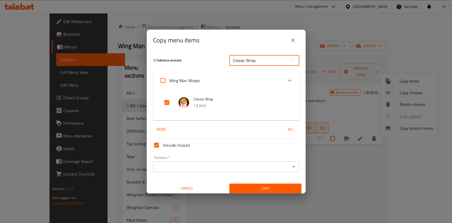
paste input "Spicy"
type input "Spicy Wrap"
click at [167, 103] on input "checkbox" at bounding box center [166, 102] width 13 height 13
checkbox input "true"
click at [284, 170] on div "Sections *" at bounding box center [226, 166] width 146 height 11
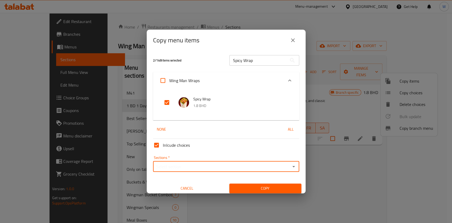
click at [290, 167] on icon "Open" at bounding box center [293, 166] width 6 height 6
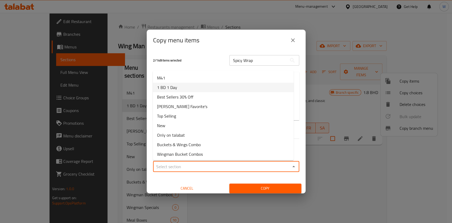
click at [205, 88] on li "1 BD 1 Day" at bounding box center [223, 88] width 141 height 10
type input "1 BD 1 Day"
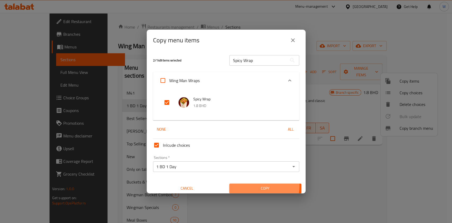
click at [258, 186] on span "Copy" at bounding box center [264, 188] width 63 height 7
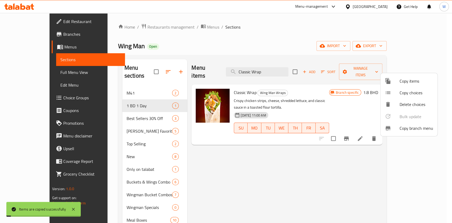
click at [276, 170] on div at bounding box center [226, 111] width 452 height 223
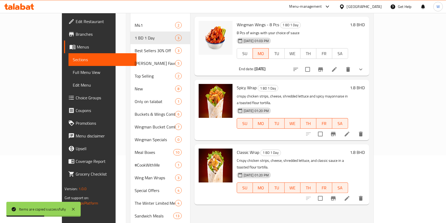
scroll to position [70, 0]
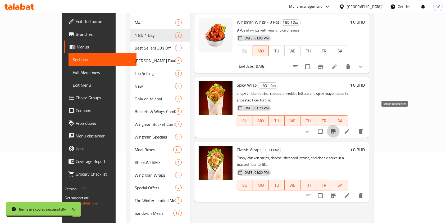
click at [336, 129] on icon "Branch-specific-item" at bounding box center [333, 131] width 5 height 4
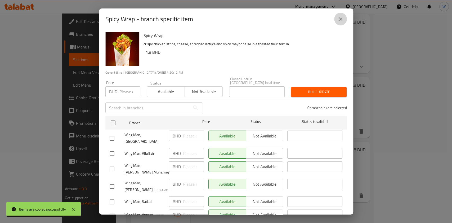
click at [345, 20] on button "close" at bounding box center [340, 19] width 13 height 13
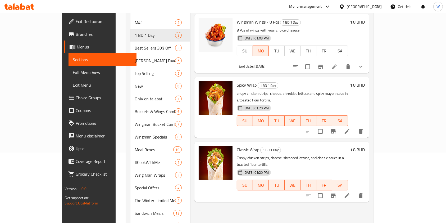
click at [336, 193] on icon "Branch-specific-item" at bounding box center [333, 195] width 5 height 4
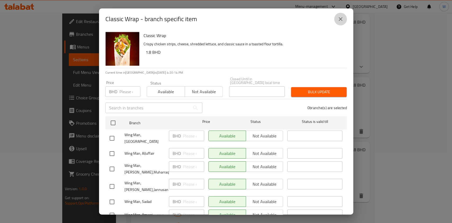
click at [343, 20] on icon "close" at bounding box center [340, 19] width 6 height 6
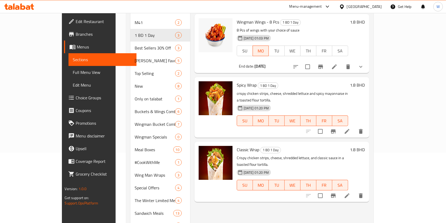
click at [349, 129] on icon at bounding box center [347, 131] width 5 height 5
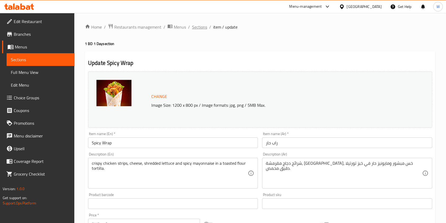
click at [199, 28] on span "Sections" at bounding box center [199, 27] width 15 height 6
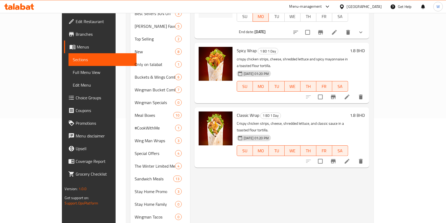
scroll to position [106, 0]
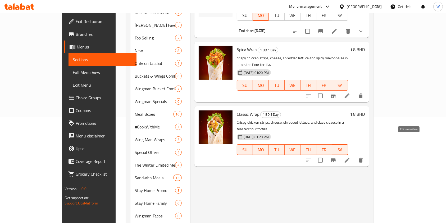
click at [350, 157] on icon at bounding box center [347, 160] width 6 height 6
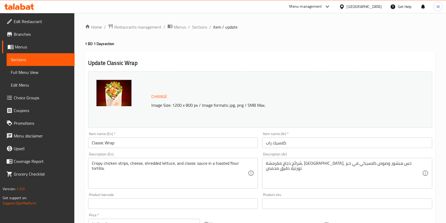
click at [39, 35] on span "Branches" at bounding box center [42, 34] width 57 height 6
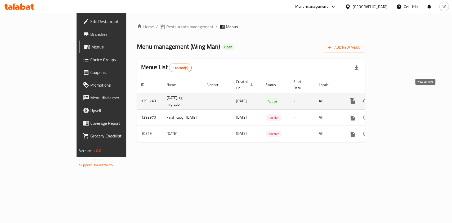
click at [393, 98] on icon "enhanced table" at bounding box center [390, 101] width 6 height 6
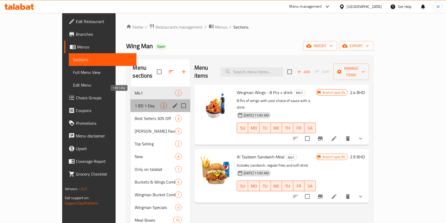
click at [135, 102] on span "1 BD 1 Day" at bounding box center [147, 105] width 25 height 6
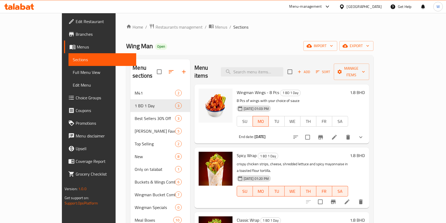
scroll to position [70, 0]
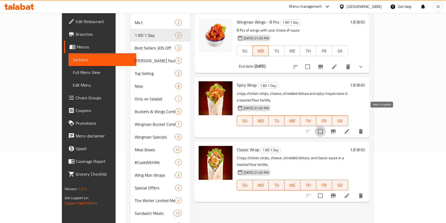
click at [326, 126] on input "checkbox" at bounding box center [320, 131] width 11 height 11
checkbox input "true"
click at [326, 190] on input "checkbox" at bounding box center [320, 195] width 11 height 11
checkbox input "true"
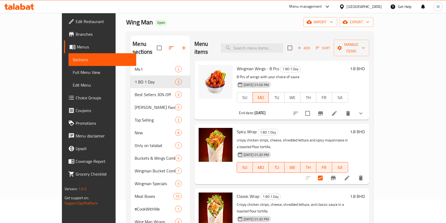
scroll to position [0, 0]
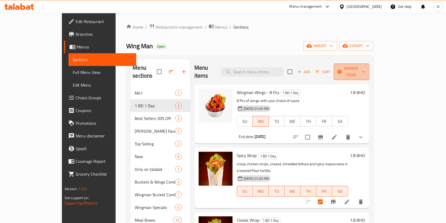
click at [365, 71] on span "Manage items" at bounding box center [351, 71] width 27 height 13
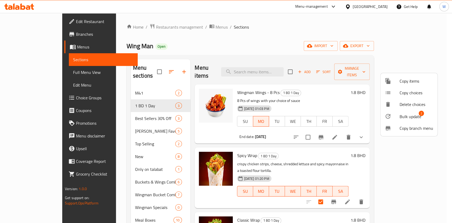
click at [411, 114] on span "Bulk update" at bounding box center [410, 116] width 22 height 6
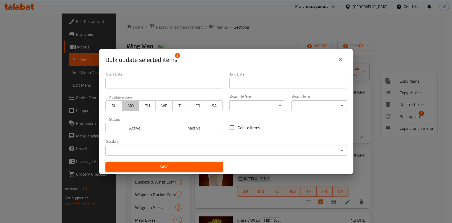
click at [128, 106] on span "MO" at bounding box center [130, 106] width 12 height 8
click at [262, 81] on input "Start Date" at bounding box center [287, 83] width 117 height 11
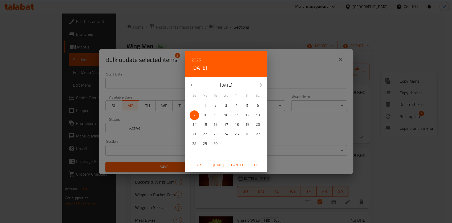
click at [205, 114] on p "8" at bounding box center [205, 115] width 2 height 7
click at [256, 165] on span "OK" at bounding box center [256, 165] width 13 height 7
type input "[DATE]"
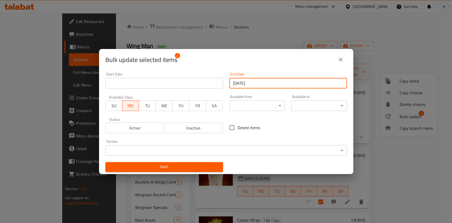
click at [222, 164] on div "Save" at bounding box center [164, 167] width 124 height 16
click at [212, 166] on span "Save" at bounding box center [164, 166] width 109 height 7
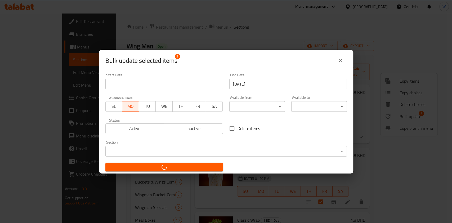
checkbox input "false"
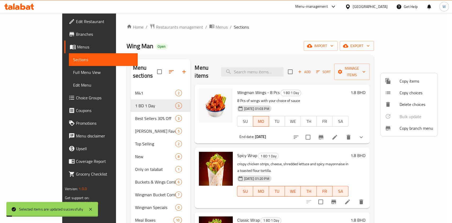
click at [335, 188] on div at bounding box center [226, 111] width 452 height 223
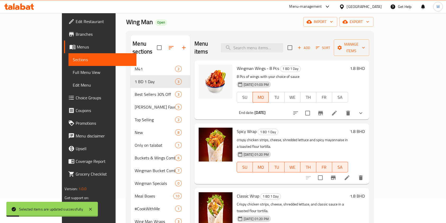
scroll to position [35, 0]
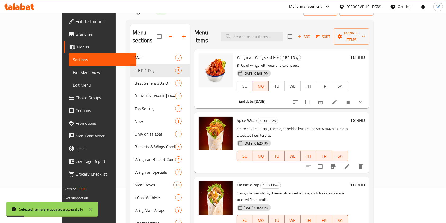
click at [350, 211] on div "Classic Wrap 1 BD 1 Day Crispy chicken strips, cheese, shredded lettuce, and cl…" at bounding box center [293, 207] width 116 height 56
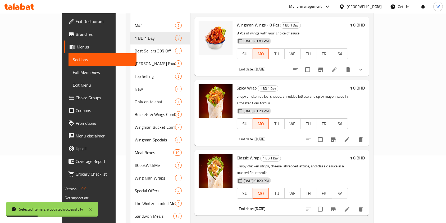
scroll to position [106, 0]
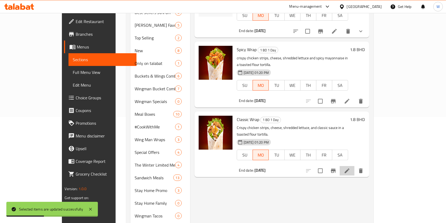
click at [349, 168] on icon at bounding box center [347, 170] width 5 height 5
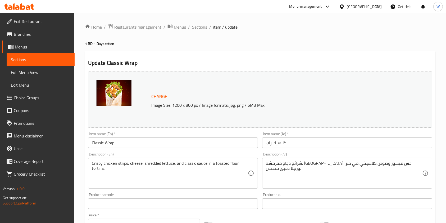
click at [133, 26] on span "Restaurants management" at bounding box center [137, 27] width 47 height 6
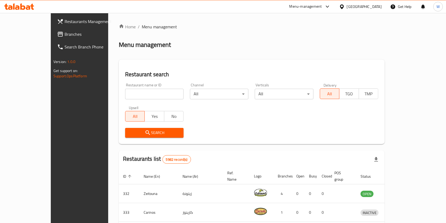
click at [134, 100] on div "Restaurant name or ID Restaurant name or ID" at bounding box center [154, 91] width 65 height 22
click at [134, 95] on input "search" at bounding box center [154, 94] width 58 height 11
paste input "Crust & Crema"
type input "Crust & Crema"
click button "Search" at bounding box center [154, 133] width 58 height 10
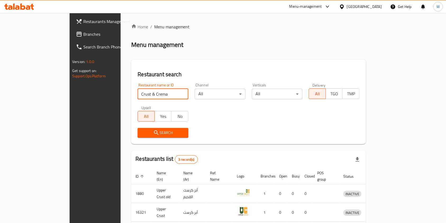
scroll to position [40, 0]
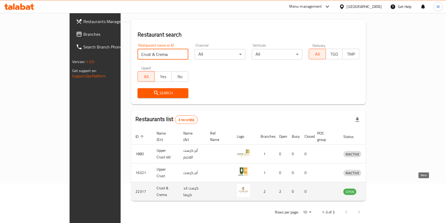
click at [382, 188] on link "enhanced table" at bounding box center [377, 191] width 10 height 6
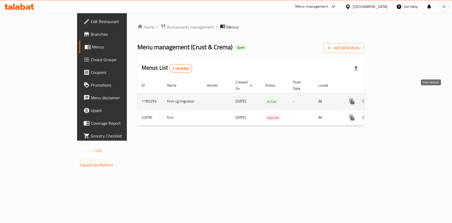
click at [393, 98] on icon "enhanced table" at bounding box center [390, 101] width 6 height 6
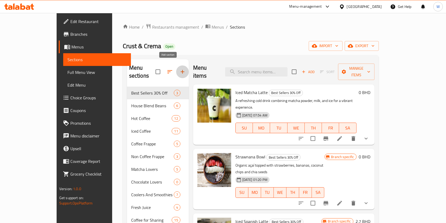
click at [176, 74] on button "button" at bounding box center [182, 71] width 13 height 13
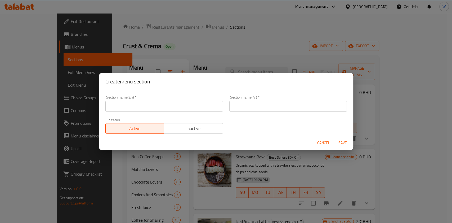
click at [145, 102] on input "text" at bounding box center [163, 106] width 117 height 11
type input "1 BD 1 Day"
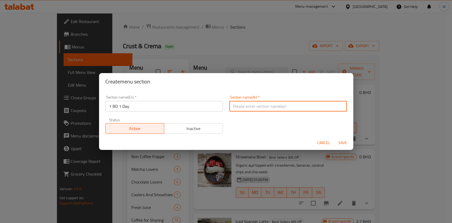
click at [237, 109] on input "text" at bounding box center [287, 106] width 117 height 11
type input "1 دينار يوم1"
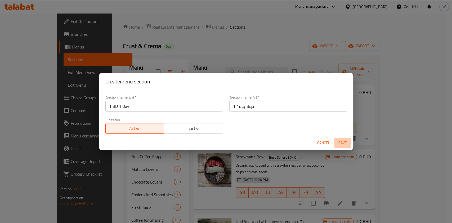
click at [344, 141] on span "Save" at bounding box center [342, 142] width 13 height 7
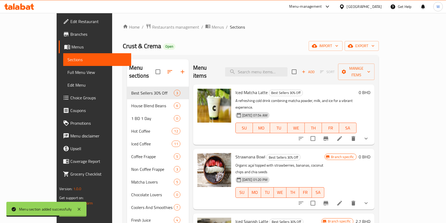
click at [268, 72] on div "Menu items Add Sort Manage items" at bounding box center [283, 71] width 181 height 25
click at [269, 69] on input "search" at bounding box center [256, 71] width 62 height 9
paste input "Japanese cheesecake slice"
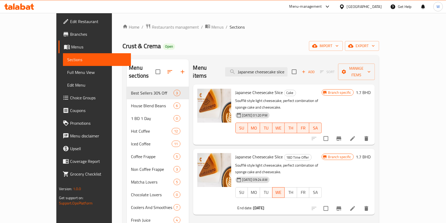
type input "Japanese cheesecake slice"
click at [259, 88] on span "Japanese Cheesecake Slice" at bounding box center [259, 92] width 48 height 8
click at [331, 203] on input "checkbox" at bounding box center [325, 208] width 11 height 11
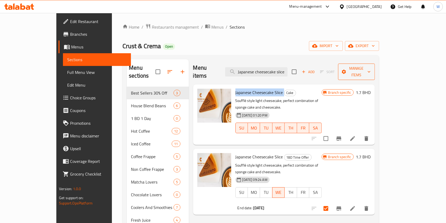
click at [371, 69] on span "Manage items" at bounding box center [356, 71] width 28 height 13
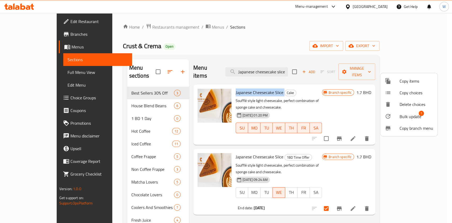
click at [414, 116] on span "Bulk update" at bounding box center [410, 116] width 22 height 6
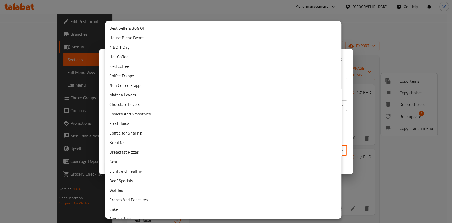
click at [265, 147] on body "​ Menu-management Bahrain Get Help W Edit Restaurant Branches Menus Sections Fu…" at bounding box center [226, 118] width 452 height 210
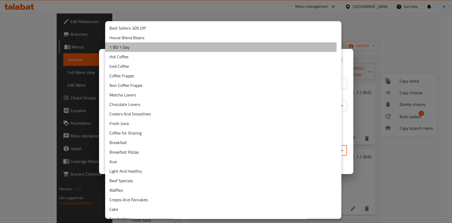
click at [153, 45] on li "1 BD 1 Day" at bounding box center [223, 47] width 236 height 10
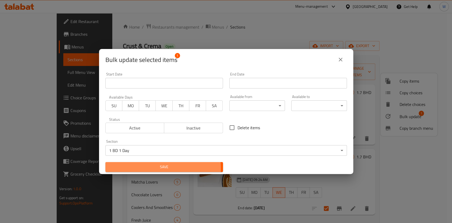
click at [143, 169] on span "Save" at bounding box center [164, 166] width 109 height 7
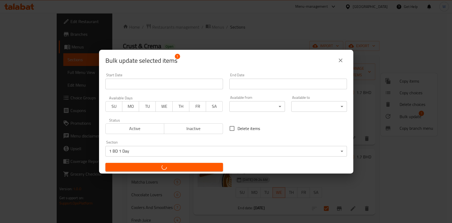
checkbox input "false"
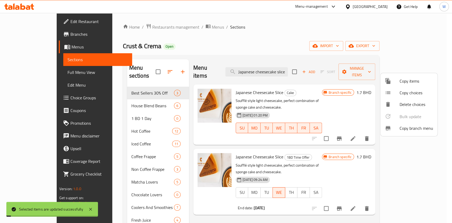
click at [224, 196] on div at bounding box center [226, 111] width 452 height 223
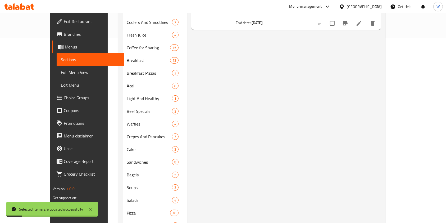
scroll to position [228, 0]
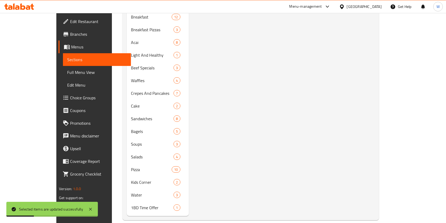
click at [211, 179] on div "Menu items Japanese cheesecake slice Add Sort Manage items Japanese Cheesecake …" at bounding box center [282, 23] width 186 height 385
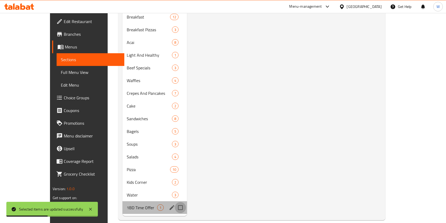
click at [175, 202] on input "Menu sections" at bounding box center [180, 207] width 11 height 11
checkbox input "true"
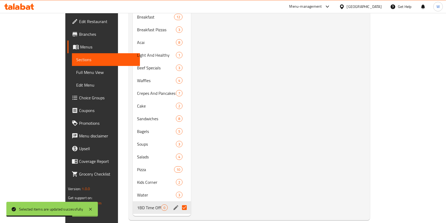
click at [205, 190] on div "Menu items Japanese cheesecake slice Add Sort Manage items No Items found" at bounding box center [278, 23] width 175 height 385
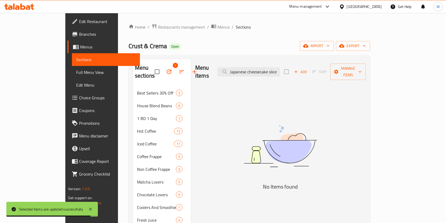
click at [166, 70] on icon "button" at bounding box center [169, 72] width 6 height 6
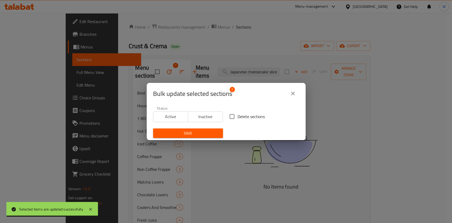
click at [237, 111] on label "Delete sections" at bounding box center [245, 116] width 38 height 11
click at [237, 111] on input "Delete sections" at bounding box center [231, 116] width 11 height 11
checkbox input "true"
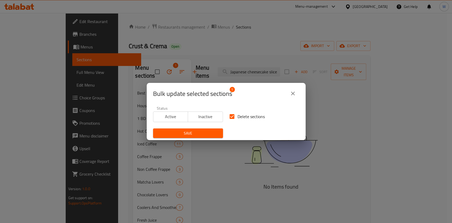
click at [213, 130] on span "Save" at bounding box center [187, 133] width 61 height 7
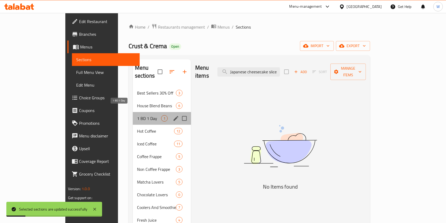
click at [137, 115] on span "1 BD 1 Day" at bounding box center [149, 118] width 24 height 6
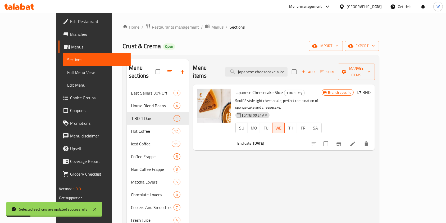
click at [331, 138] on input "checkbox" at bounding box center [325, 143] width 11 height 11
checkbox input "true"
click at [375, 63] on button "Manage items" at bounding box center [356, 71] width 37 height 16
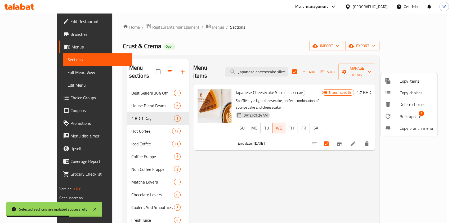
click at [403, 117] on span "Bulk update" at bounding box center [410, 116] width 22 height 6
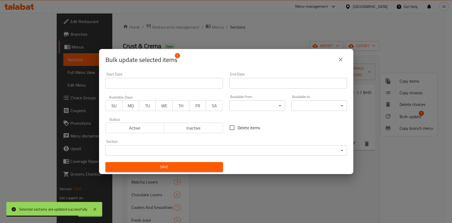
click at [133, 101] on button "MO" at bounding box center [130, 105] width 17 height 11
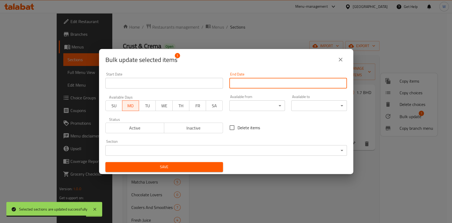
click at [270, 82] on input "Start Date" at bounding box center [287, 83] width 117 height 11
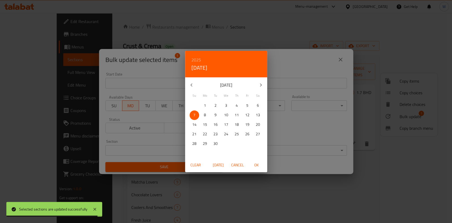
click at [207, 114] on span "8" at bounding box center [205, 115] width 10 height 7
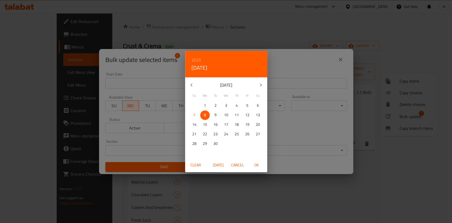
click at [258, 165] on span "OK" at bounding box center [256, 165] width 13 height 7
type input "08-09-2025"
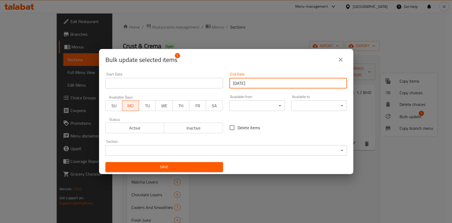
click at [188, 169] on span "Save" at bounding box center [164, 166] width 109 height 7
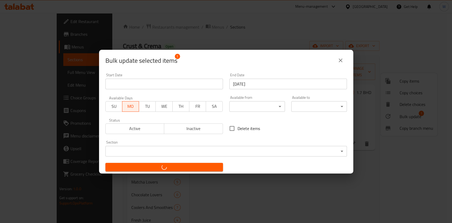
checkbox input "false"
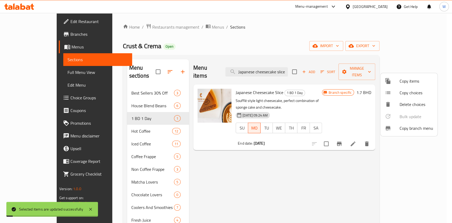
click at [276, 175] on div at bounding box center [226, 111] width 452 height 223
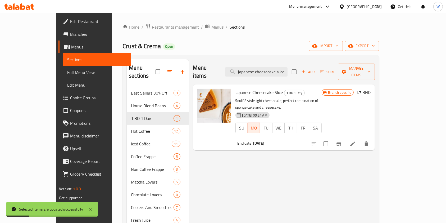
click at [356, 140] on icon at bounding box center [352, 143] width 6 height 6
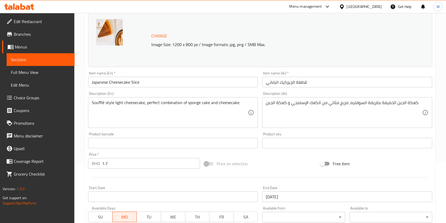
scroll to position [53, 0]
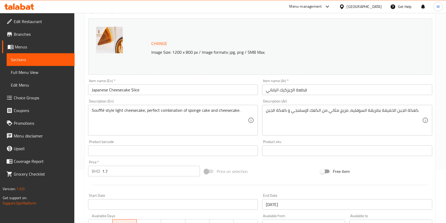
click at [18, 36] on span "Branches" at bounding box center [42, 34] width 57 height 6
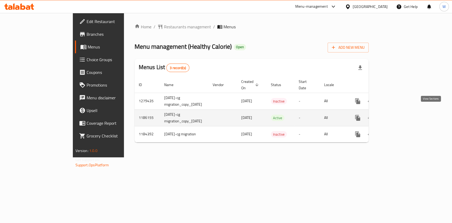
click at [399, 115] on icon "enhanced table" at bounding box center [395, 118] width 6 height 6
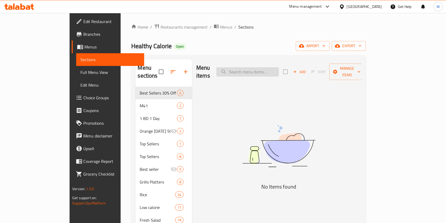
click at [265, 68] on input "search" at bounding box center [247, 71] width 62 height 9
paste input "Chicken Spinach Burger"
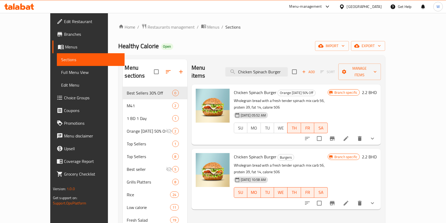
type input "Chicken Spinach Burger"
click at [353, 198] on li at bounding box center [346, 203] width 15 height 10
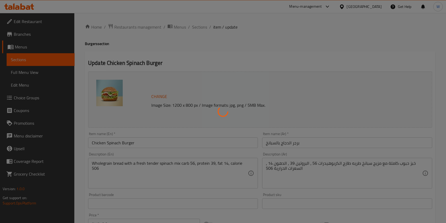
type input "إضافات"
type input "0"
type input "7"
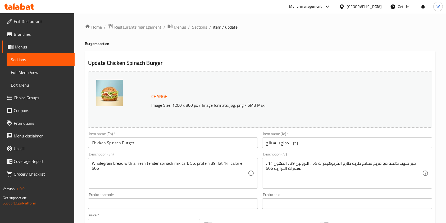
click at [17, 37] on span "Branches" at bounding box center [42, 34] width 57 height 6
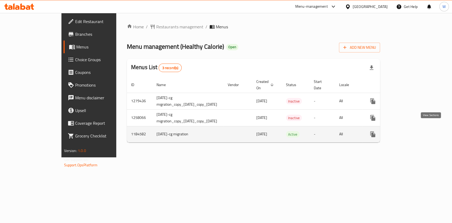
click at [414, 131] on icon "enhanced table" at bounding box center [410, 134] width 6 height 6
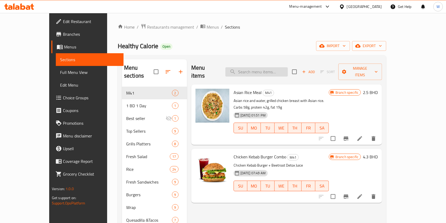
click at [269, 71] on input "search" at bounding box center [256, 71] width 62 height 9
paste input "Chicken Spinach Burger"
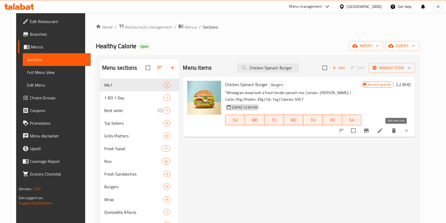
type input "Chicken Spinach Burger"
click at [383, 131] on icon at bounding box center [380, 130] width 6 height 6
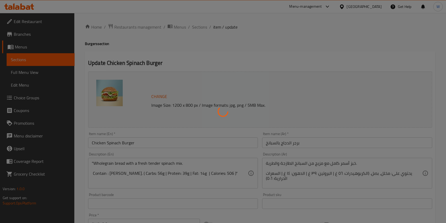
type input "إضافات"
type input "0"
type input "7"
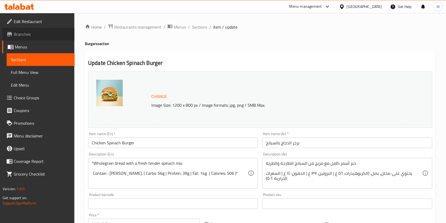
click at [17, 33] on span "Branches" at bounding box center [42, 34] width 57 height 6
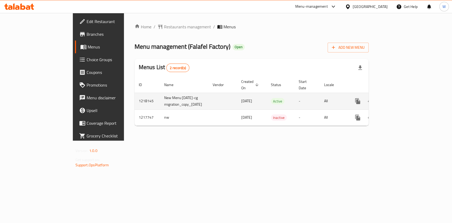
click at [399, 98] on icon "enhanced table" at bounding box center [395, 101] width 6 height 6
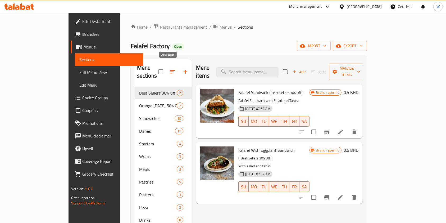
click at [182, 69] on icon "button" at bounding box center [185, 72] width 6 height 6
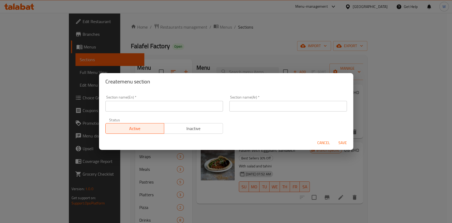
click at [144, 98] on div "Section name(En)   * Section name(En) *" at bounding box center [163, 103] width 117 height 16
click at [145, 100] on div "Section name(En)   * Section name(En) *" at bounding box center [163, 103] width 117 height 16
click at [147, 104] on input "text" at bounding box center [163, 106] width 117 height 11
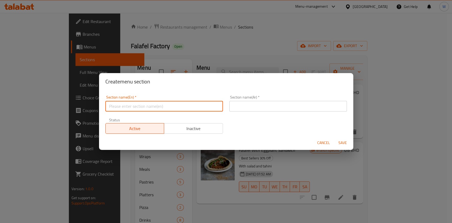
type input "M41"
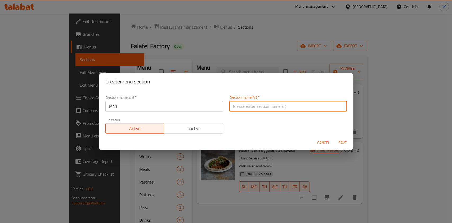
type input "m"
type input "أ"
type input "م"
type input "غ"
type input "أ"
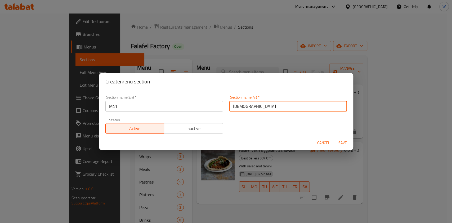
type input "ل"
type input "‘"
type input "إم41"
click at [341, 144] on span "Save" at bounding box center [342, 142] width 13 height 7
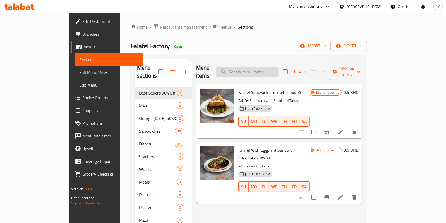
click at [271, 67] on input "search" at bounding box center [247, 71] width 62 height 9
paste input "Mini Falafel"
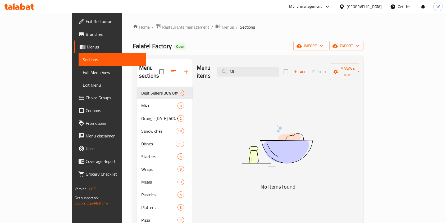
type input "M"
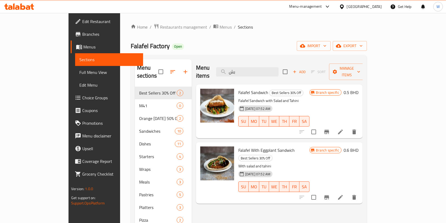
type input "ب"
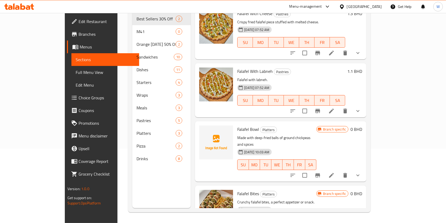
scroll to position [680, 0]
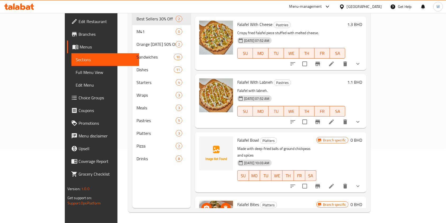
type input "fala"
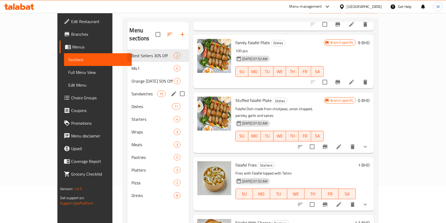
scroll to position [0, 0]
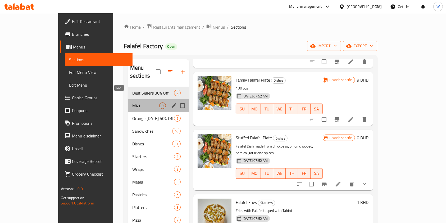
drag, startPoint x: 114, startPoint y: 100, endPoint x: 149, endPoint y: 99, distance: 34.9
click at [132, 102] on span "M41" at bounding box center [145, 105] width 27 height 6
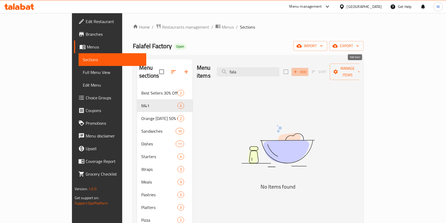
click at [307, 69] on span "Add" at bounding box center [300, 72] width 14 height 6
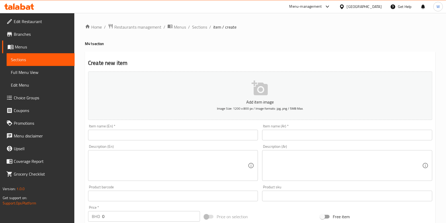
click at [169, 134] on input "text" at bounding box center [173, 135] width 170 height 11
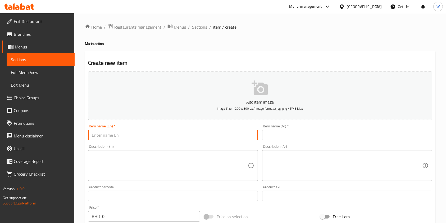
paste input "Mini Falafel + Fries + Water"
type input "Mini Falafel + Fries + Water"
click at [304, 135] on input "text" at bounding box center [347, 135] width 170 height 11
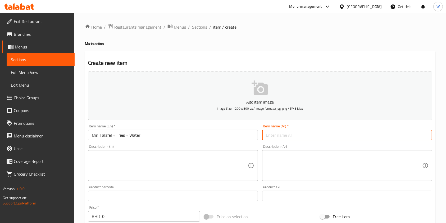
paste input "ميني فلافل + بطاطس مقلية + ماء"
type input "ميني فلافل + بطاطس مقلية + ماء"
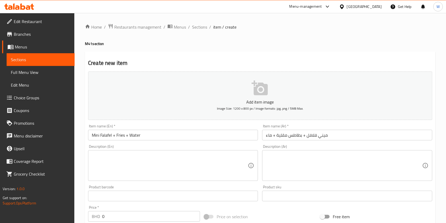
click at [210, 161] on textarea at bounding box center [170, 165] width 156 height 25
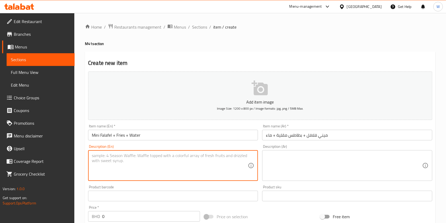
paste textarea "12 pieces mini falafel with fries and a drink"
type textarea "12 pieces mini falafel with fries and a drink"
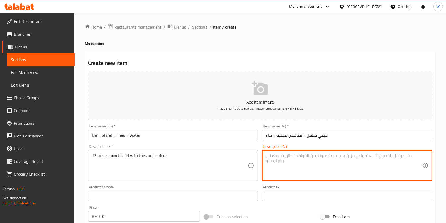
click at [294, 165] on textarea at bounding box center [344, 165] width 156 height 25
paste textarea "12 قطعة فلافل صغيرة مع بطاطس مقلية ومشروب"
type textarea "12 قطعة فلافل صغيرة مع بطاطس مقلية ومشروب"
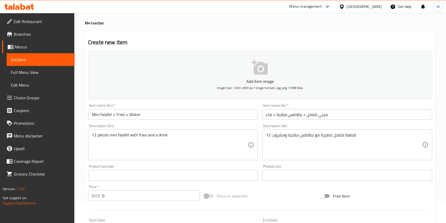
scroll to position [35, 0]
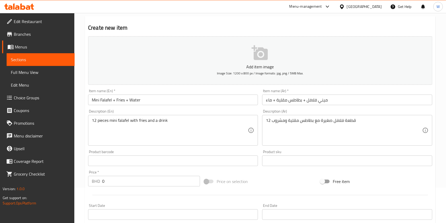
drag, startPoint x: 110, startPoint y: 177, endPoint x: 84, endPoint y: 180, distance: 26.6
click at [84, 180] on div "Home / Restaurants management / Menus / Sections / item / create M41 section Cr…" at bounding box center [260, 158] width 372 height 361
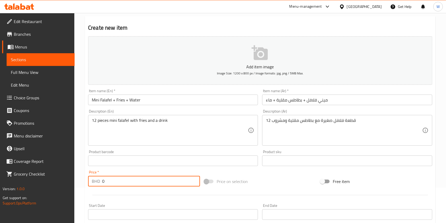
paste input "2.70"
type input "2.700"
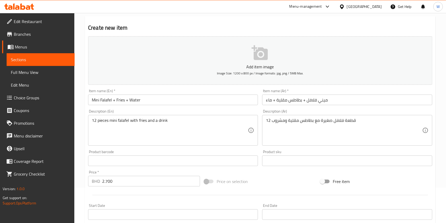
drag, startPoint x: 279, startPoint y: 175, endPoint x: 247, endPoint y: 180, distance: 32.3
click at [279, 175] on div "Price on selection" at bounding box center [260, 181] width 116 height 14
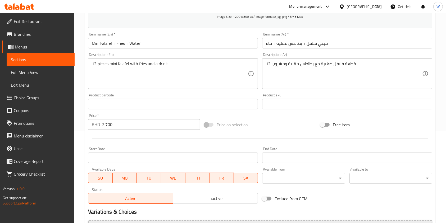
scroll to position [141, 0]
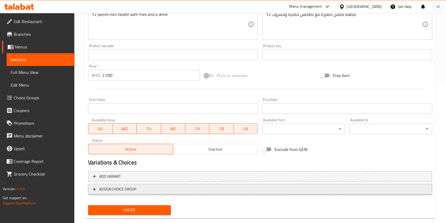
click at [117, 188] on span "ASSIGN CHOICE GROUP" at bounding box center [117, 189] width 37 height 7
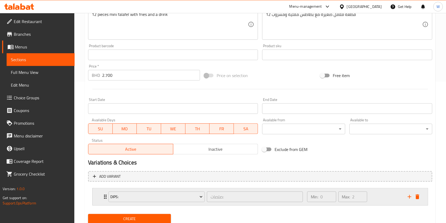
click at [104, 196] on icon "Expand" at bounding box center [105, 196] width 6 height 6
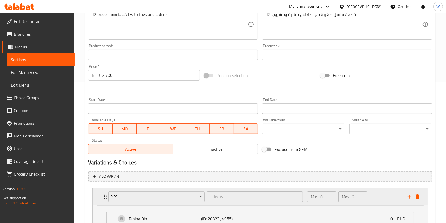
click at [104, 196] on icon "Expand" at bounding box center [105, 196] width 3 height 4
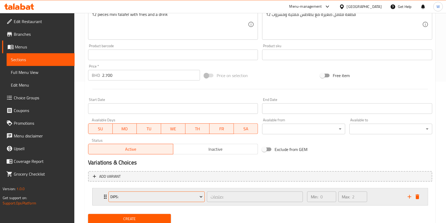
click at [128, 195] on span "Dips:" at bounding box center [156, 196] width 92 height 7
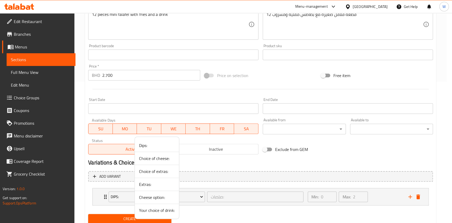
click at [419, 198] on div at bounding box center [226, 111] width 452 height 223
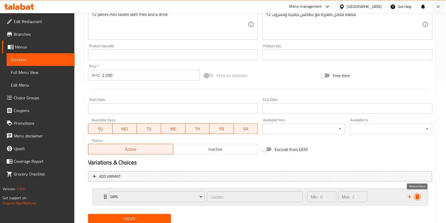
click at [418, 197] on icon "delete" at bounding box center [418, 196] width 4 height 5
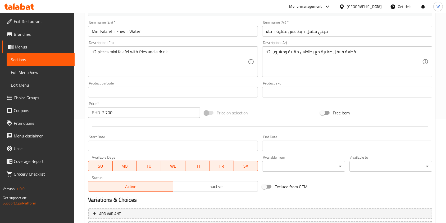
scroll to position [151, 0]
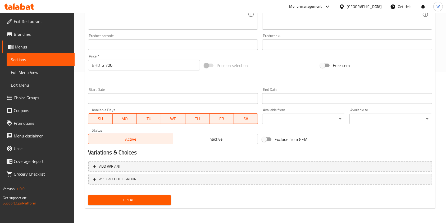
click at [142, 201] on span "Create" at bounding box center [129, 200] width 74 height 7
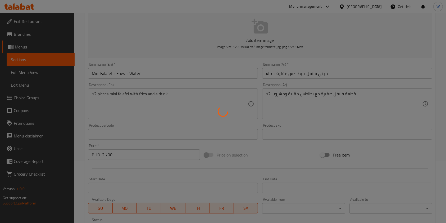
scroll to position [0, 0]
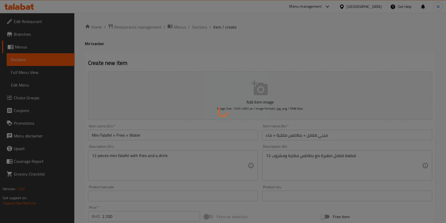
type input "0"
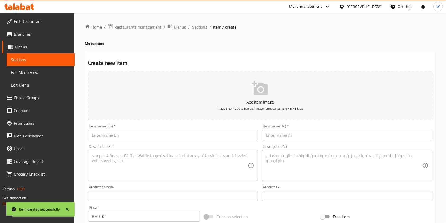
click at [201, 27] on span "Sections" at bounding box center [199, 27] width 15 height 6
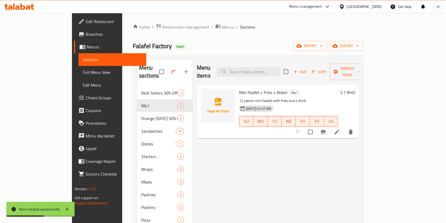
click at [86, 96] on span "Choice Groups" at bounding box center [114, 97] width 57 height 6
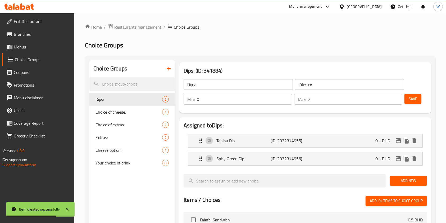
click at [131, 87] on input "search" at bounding box center [132, 83] width 86 height 13
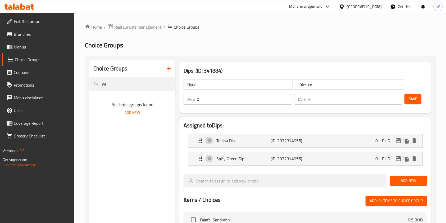
type input "w"
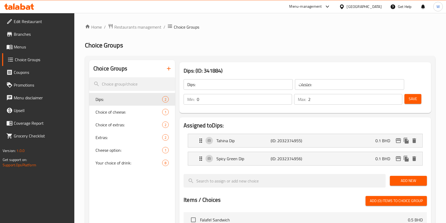
click at [169, 66] on icon "button" at bounding box center [169, 68] width 6 height 6
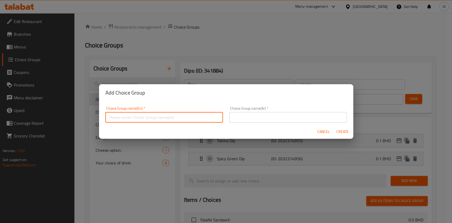
click at [146, 115] on input "text" at bounding box center [163, 117] width 117 height 11
type input "Removal"
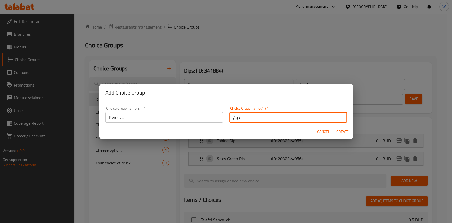
type input "بدون"
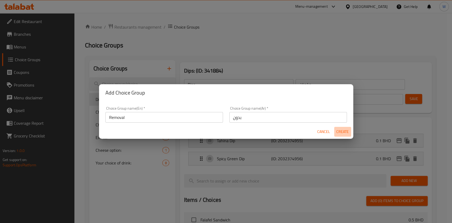
click at [344, 130] on span "Create" at bounding box center [342, 131] width 13 height 7
type input "Removal"
type input "بدون"
type input "0"
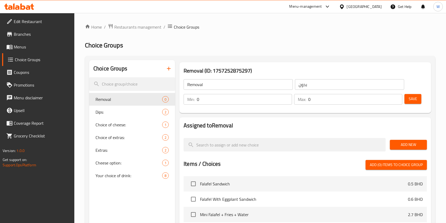
click at [413, 140] on div "Add New" at bounding box center [408, 145] width 41 height 18
click at [411, 143] on span "Add New" at bounding box center [408, 144] width 29 height 7
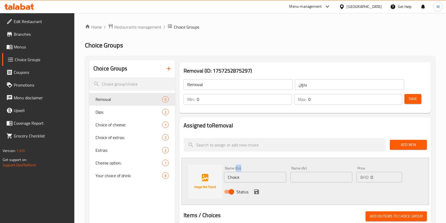
click at [237, 171] on div "Name (En) Choice Name (En)" at bounding box center [255, 174] width 62 height 16
click at [238, 172] on input "Choice" at bounding box center [255, 177] width 62 height 11
paste input "Without tomatoes"
type input "Without tomatoes"
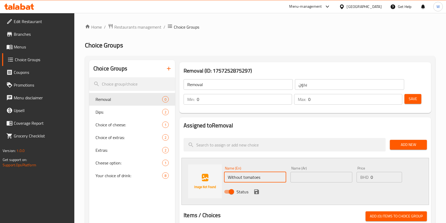
click at [318, 173] on input "text" at bounding box center [321, 177] width 62 height 11
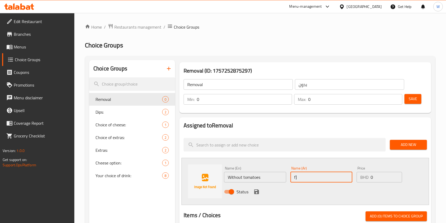
type input "f"
type input "بدون طماطم"
click at [256, 190] on icon "save" at bounding box center [256, 191] width 6 height 6
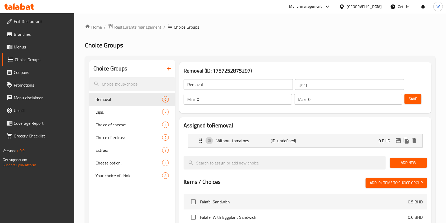
click at [419, 103] on button "Save" at bounding box center [413, 99] width 17 height 10
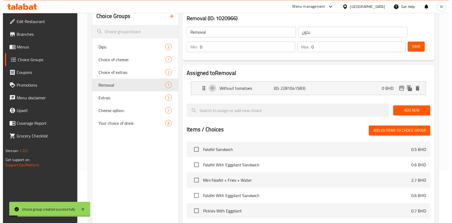
scroll to position [161, 0]
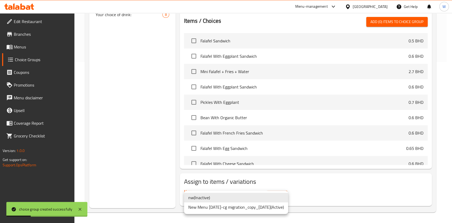
click at [241, 207] on li "New Menu 22.01.2020-cg migration_copy_11/01/2024 ( Active )" at bounding box center [236, 207] width 104 height 10
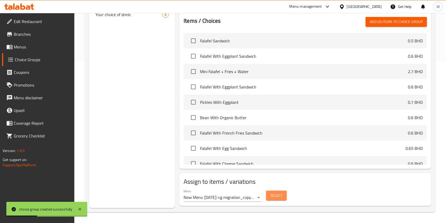
click at [280, 195] on span "Select" at bounding box center [276, 195] width 12 height 7
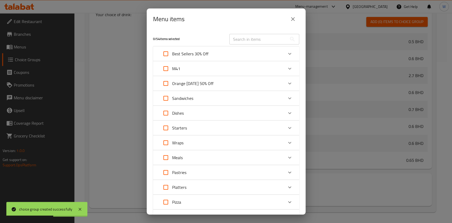
click at [238, 66] on div "M41" at bounding box center [221, 68] width 124 height 13
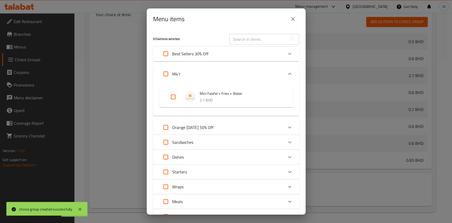
click at [169, 99] on input "Expand" at bounding box center [173, 96] width 13 height 13
checkbox input "true"
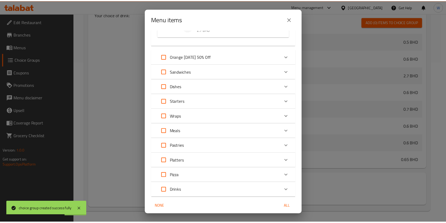
scroll to position [90, 0]
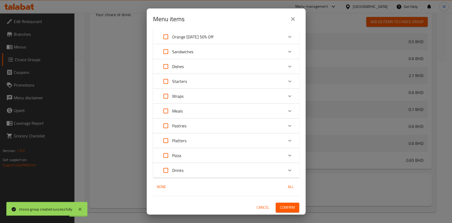
click at [288, 207] on span "Confirm" at bounding box center [287, 207] width 15 height 7
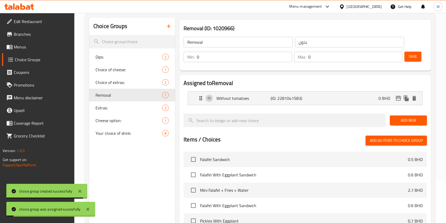
scroll to position [0, 0]
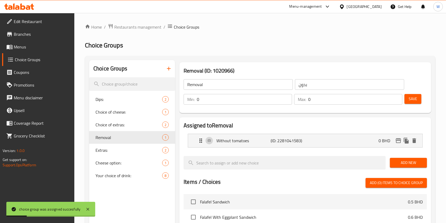
click at [25, 47] on span "Menus" at bounding box center [42, 47] width 57 height 6
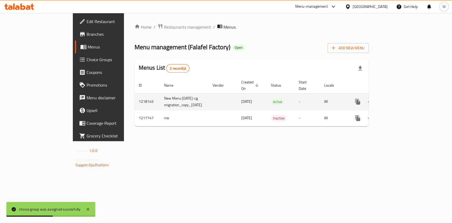
click at [399, 98] on icon "enhanced table" at bounding box center [395, 101] width 6 height 6
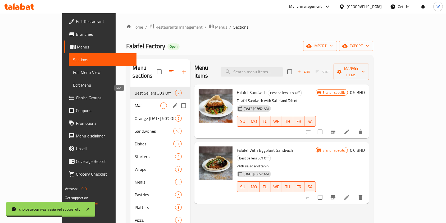
click at [135, 102] on span "M41" at bounding box center [147, 105] width 25 height 6
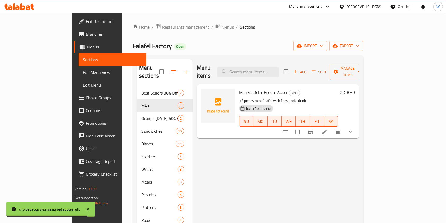
click at [328, 129] on icon at bounding box center [324, 132] width 6 height 6
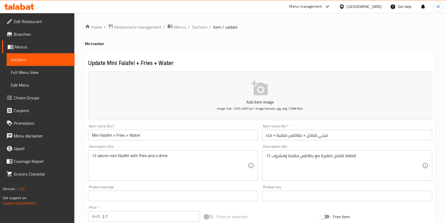
click at [35, 36] on span "Branches" at bounding box center [42, 34] width 57 height 6
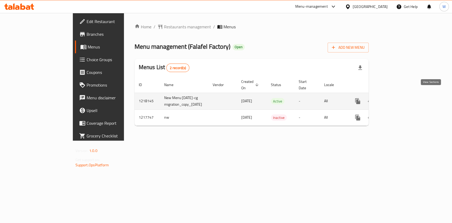
click at [399, 98] on icon "enhanced table" at bounding box center [395, 101] width 6 height 6
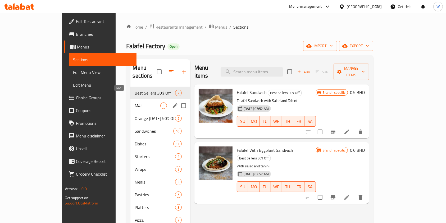
click at [135, 102] on span "M41" at bounding box center [147, 105] width 25 height 6
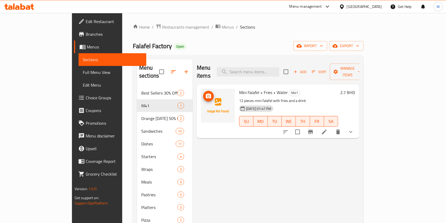
click at [201, 93] on img at bounding box center [218, 106] width 34 height 34
click at [205, 93] on icon "upload picture" at bounding box center [208, 96] width 6 height 6
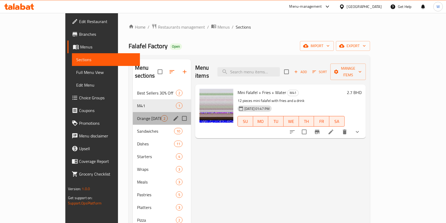
click at [138, 114] on div "Orange [DATE] 50% Off 2" at bounding box center [162, 118] width 58 height 13
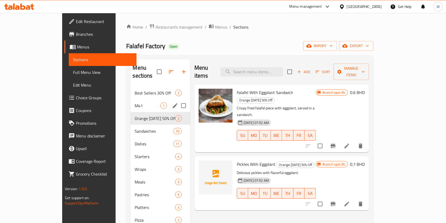
click at [130, 103] on div "M41 1" at bounding box center [160, 105] width 60 height 13
